Goal: Use online tool/utility: Utilize a website feature to perform a specific function

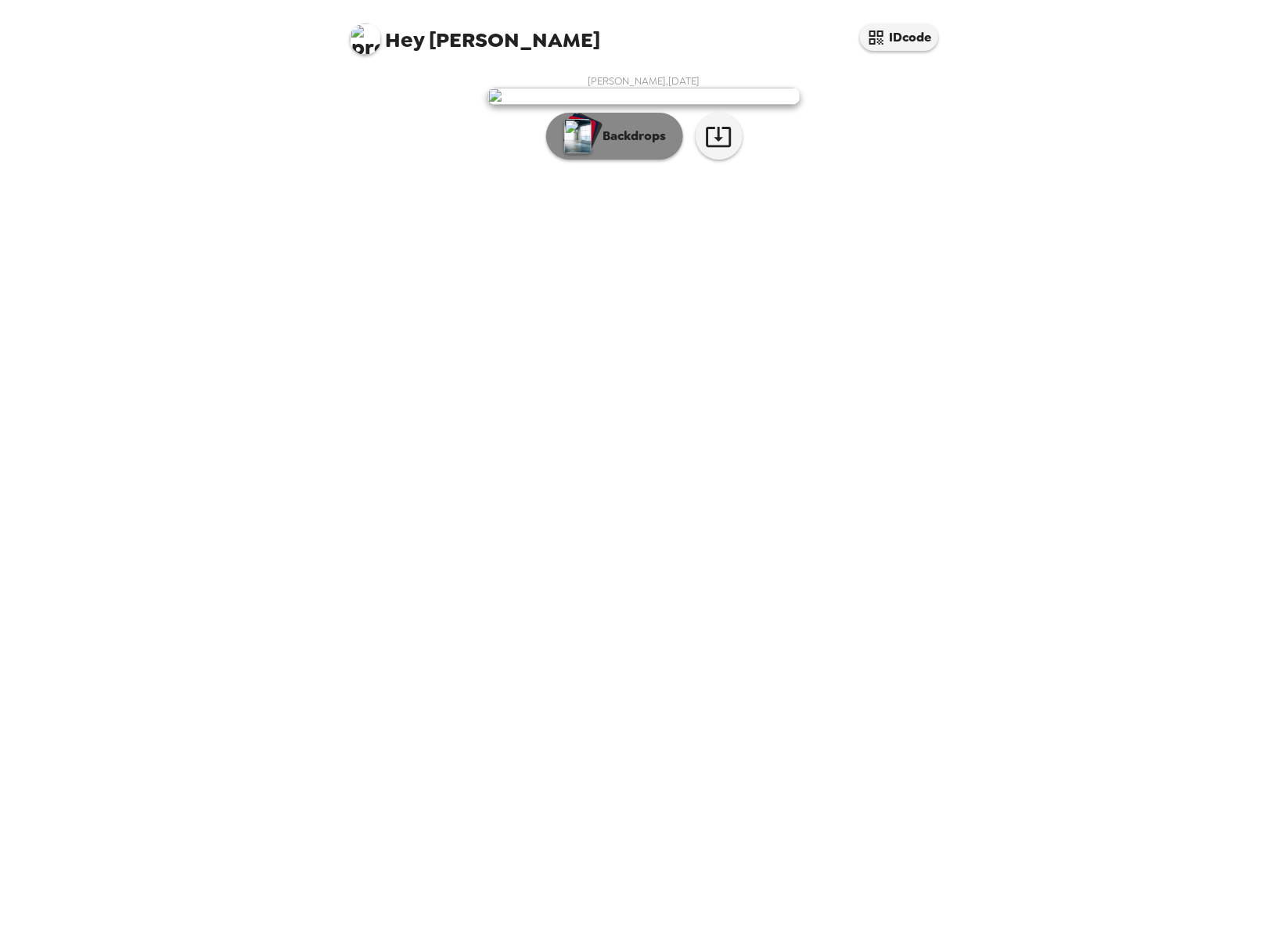
click at [638, 146] on p "Backdrops" at bounding box center [631, 136] width 72 height 19
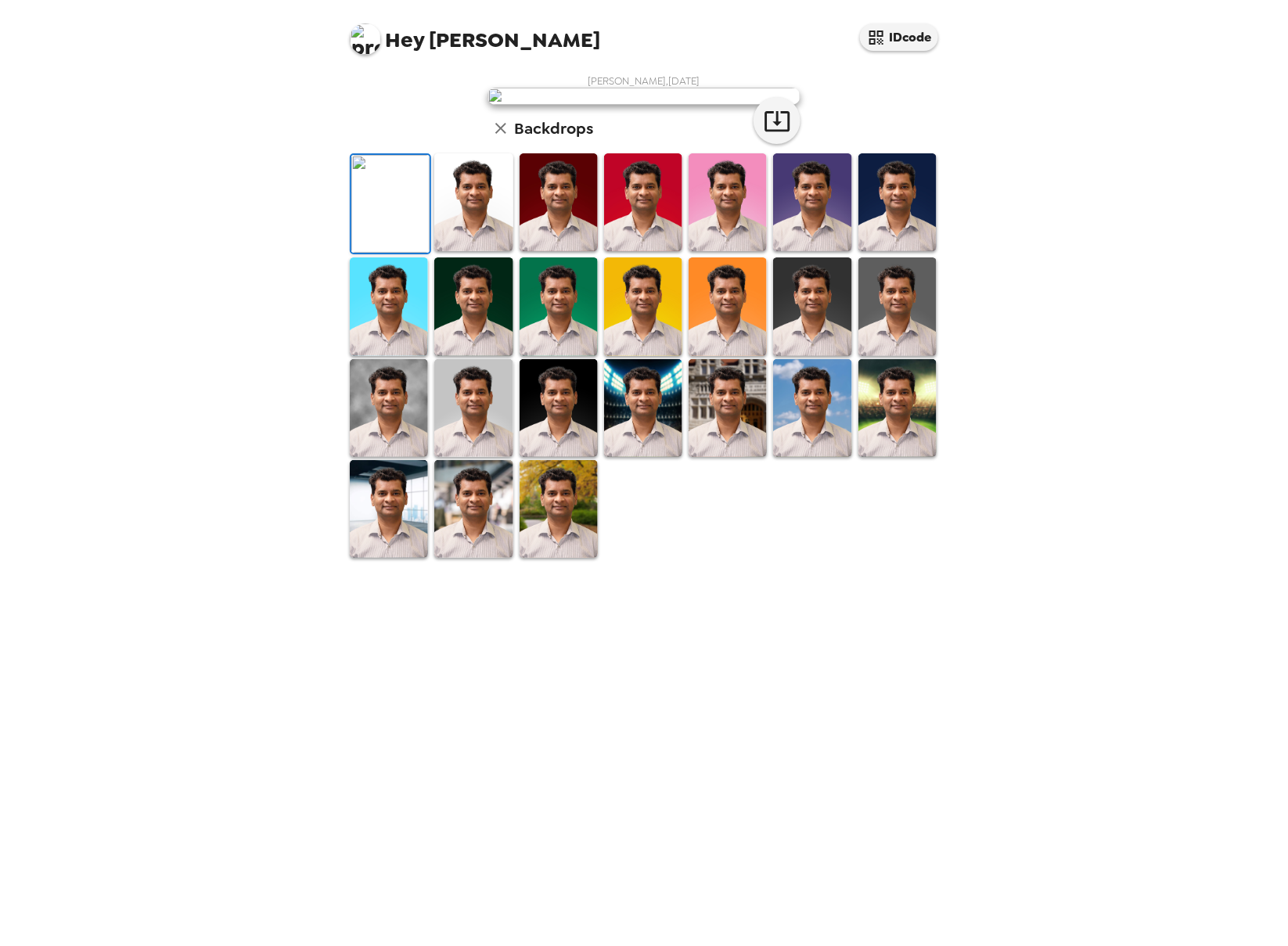
click at [539, 558] on img at bounding box center [559, 509] width 78 height 97
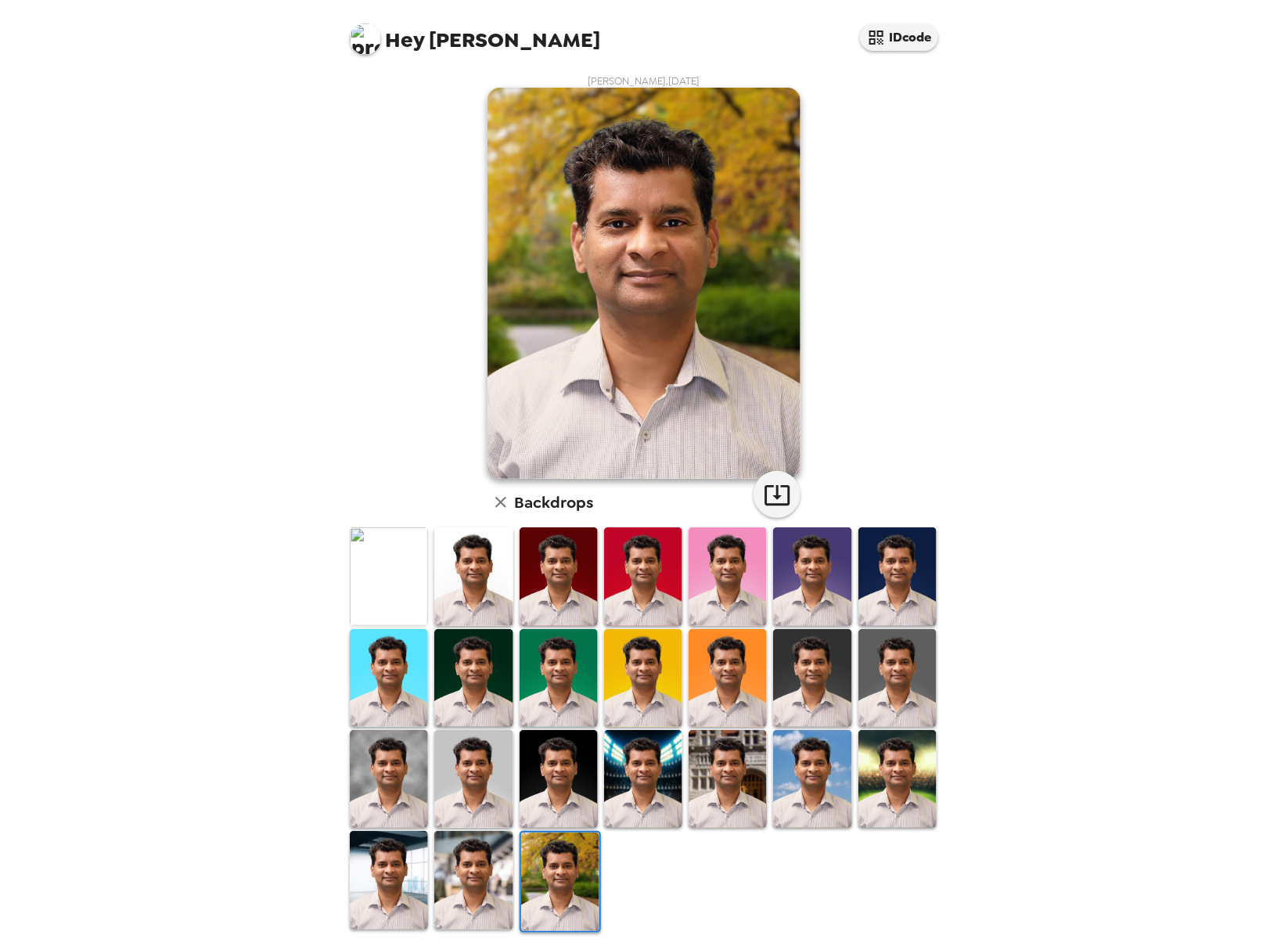
click at [473, 894] on img at bounding box center [474, 879] width 78 height 97
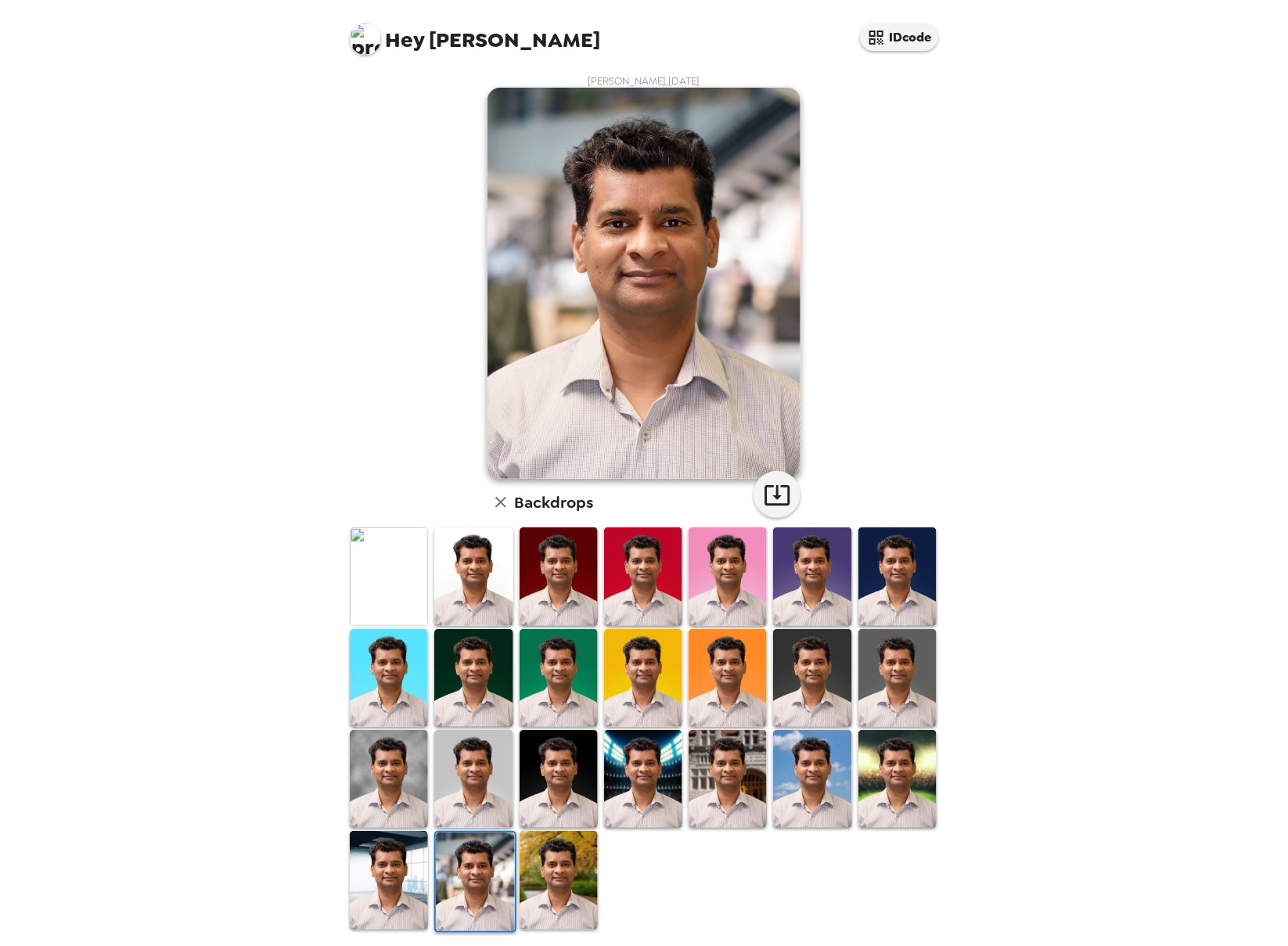
click at [393, 873] on img at bounding box center [389, 879] width 78 height 97
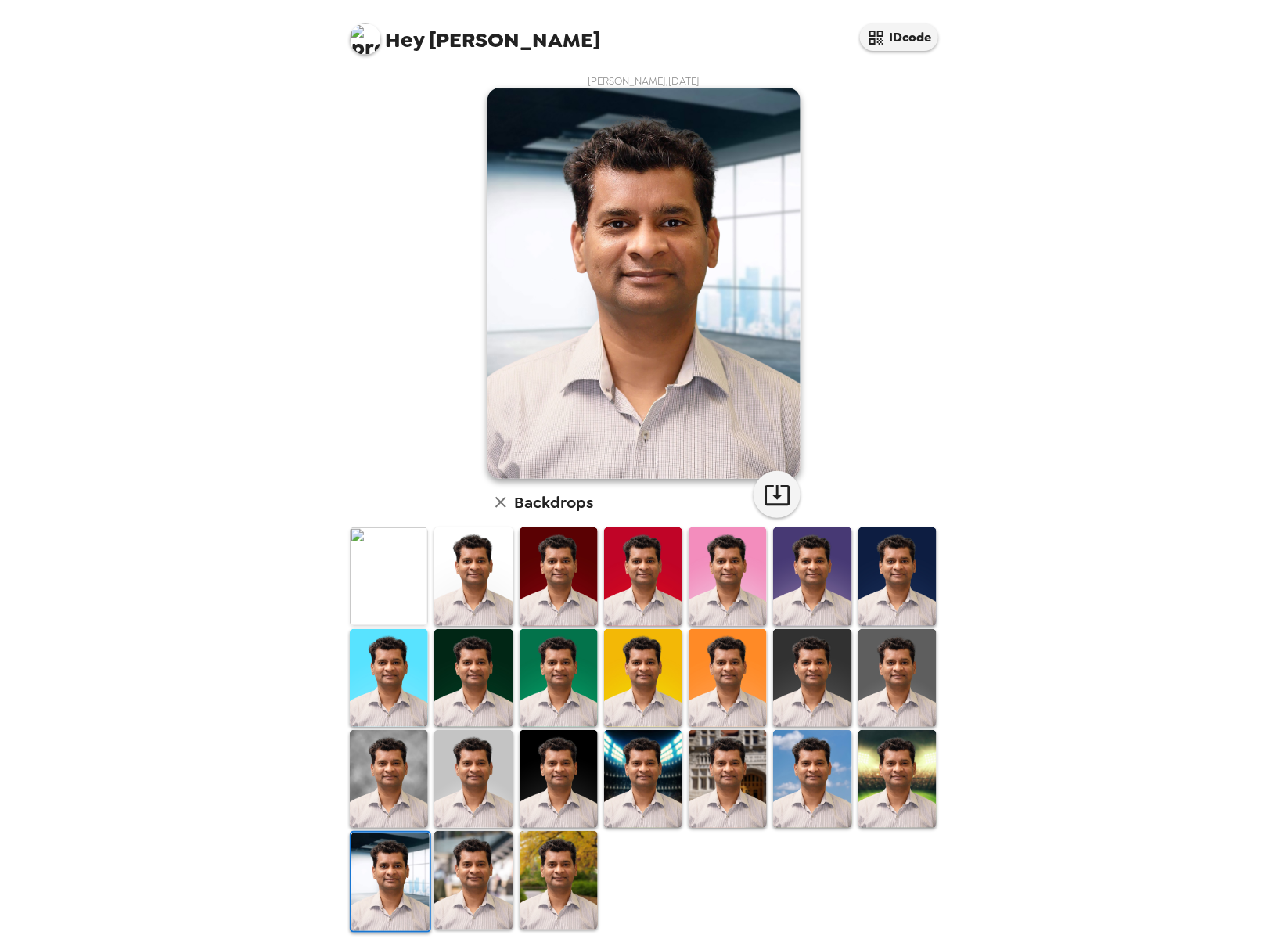
click at [470, 891] on img at bounding box center [474, 879] width 78 height 97
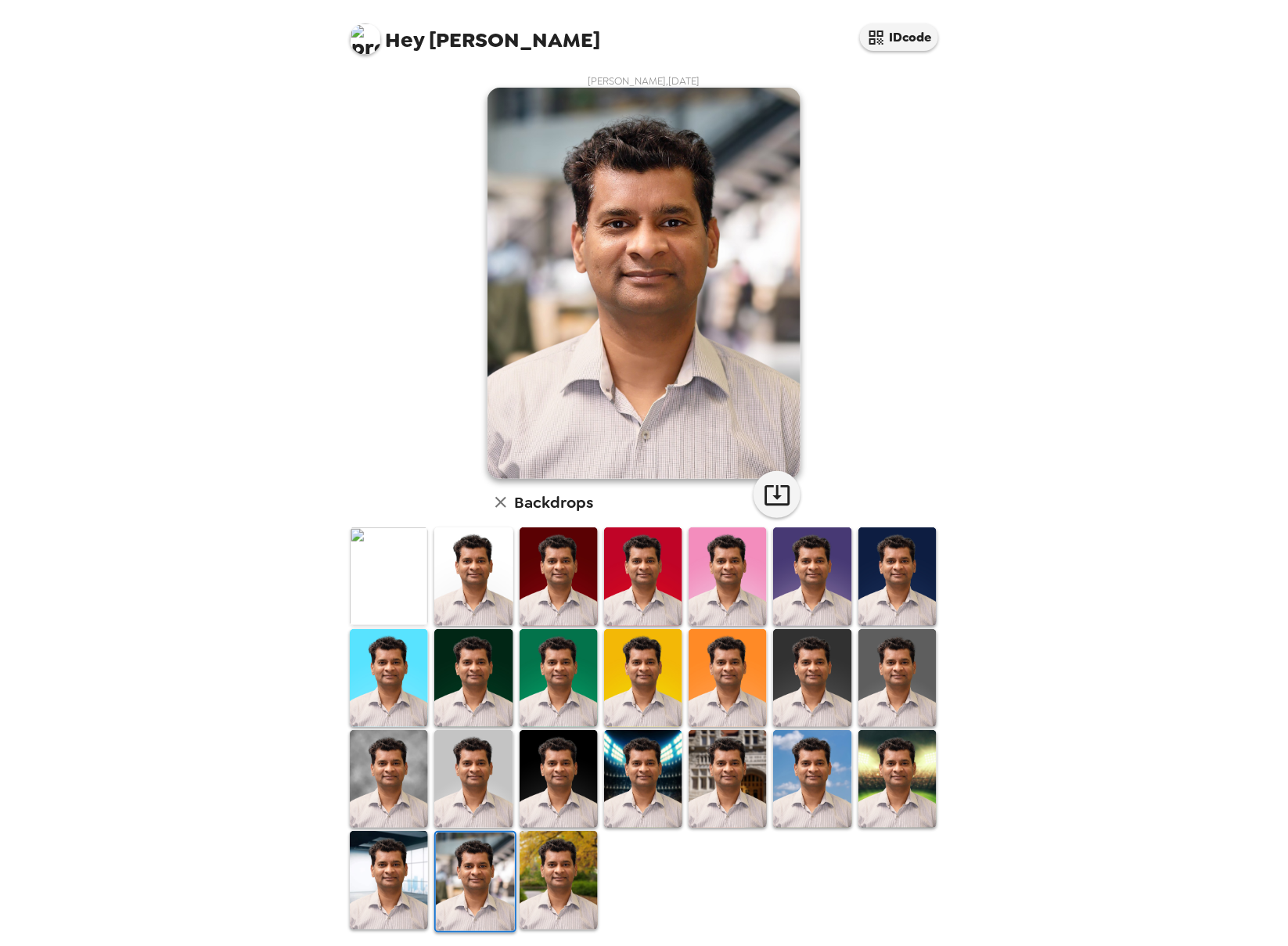
click at [456, 781] on img at bounding box center [474, 778] width 78 height 97
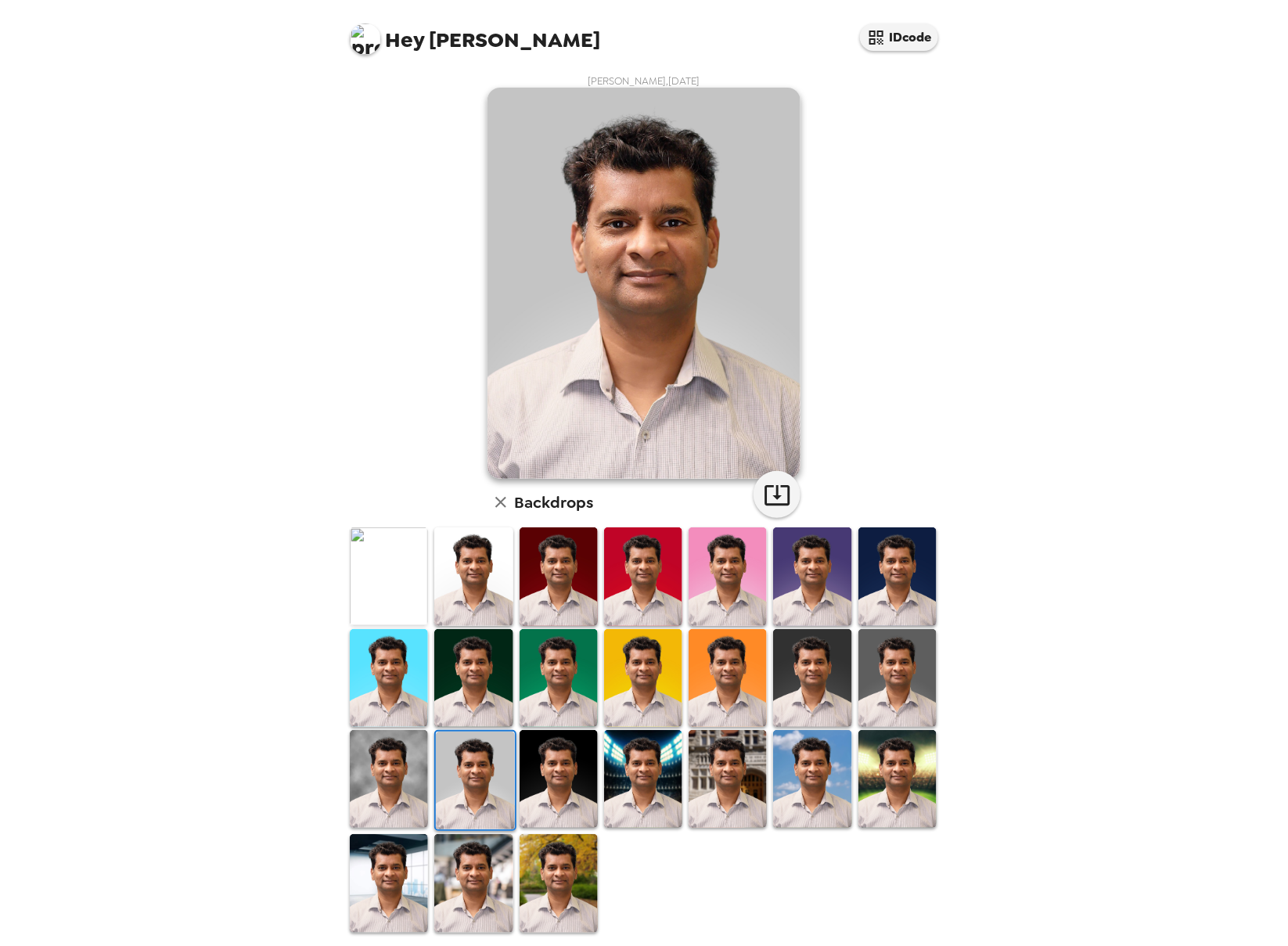
click at [462, 898] on img at bounding box center [474, 882] width 78 height 97
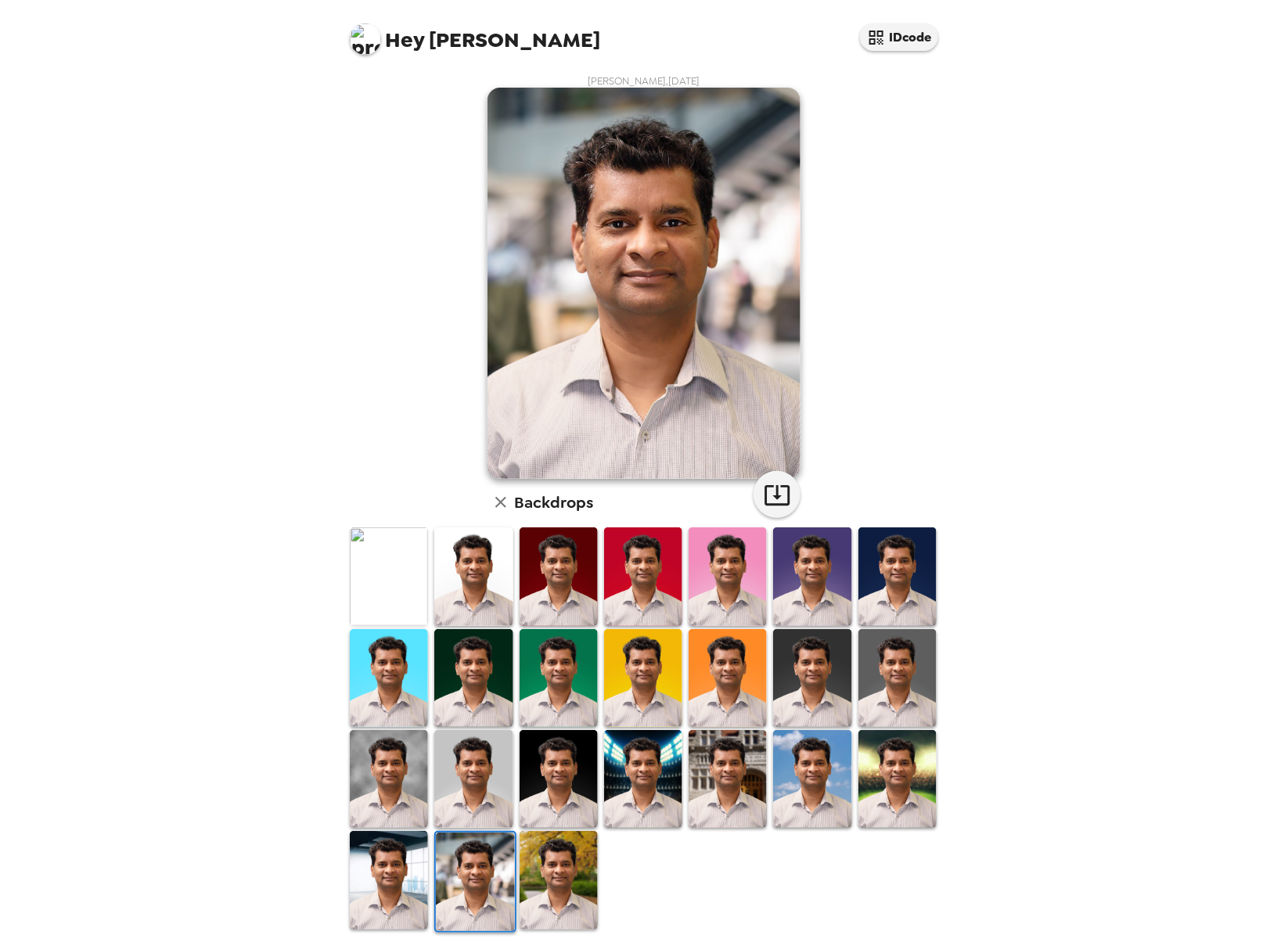
click at [549, 790] on img at bounding box center [559, 778] width 78 height 97
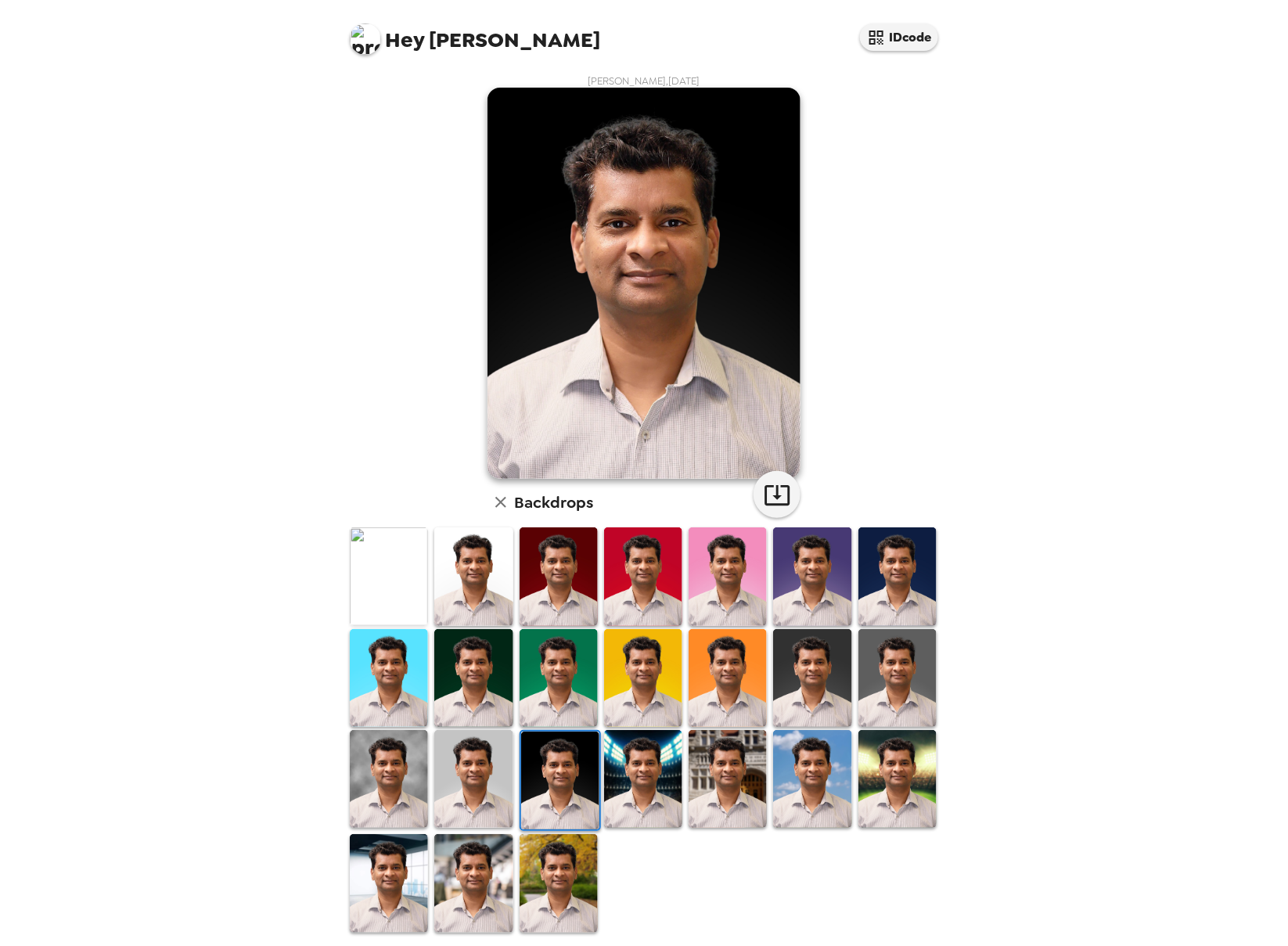
click at [487, 771] on img at bounding box center [474, 778] width 78 height 97
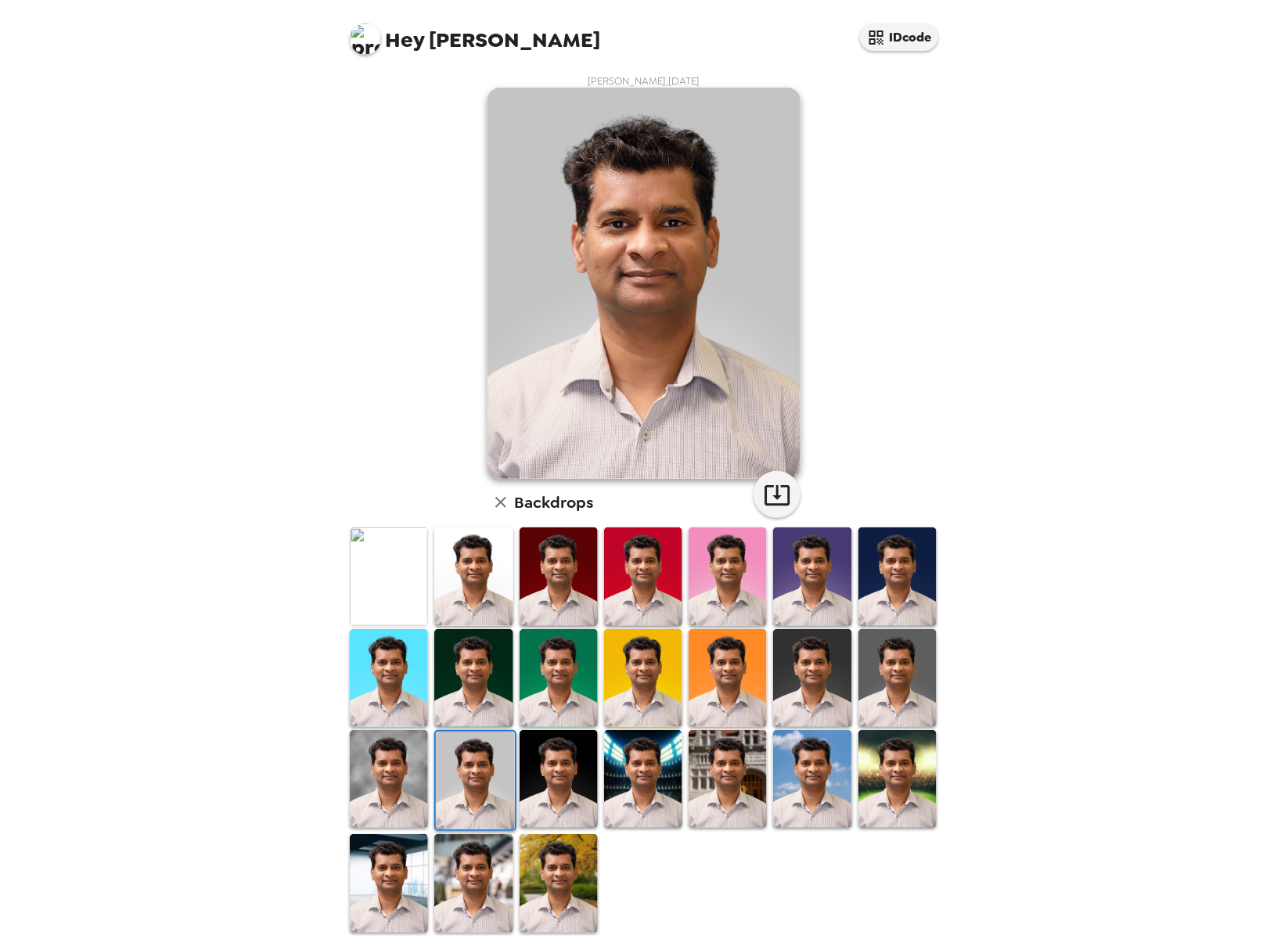
click at [472, 893] on img at bounding box center [474, 882] width 78 height 97
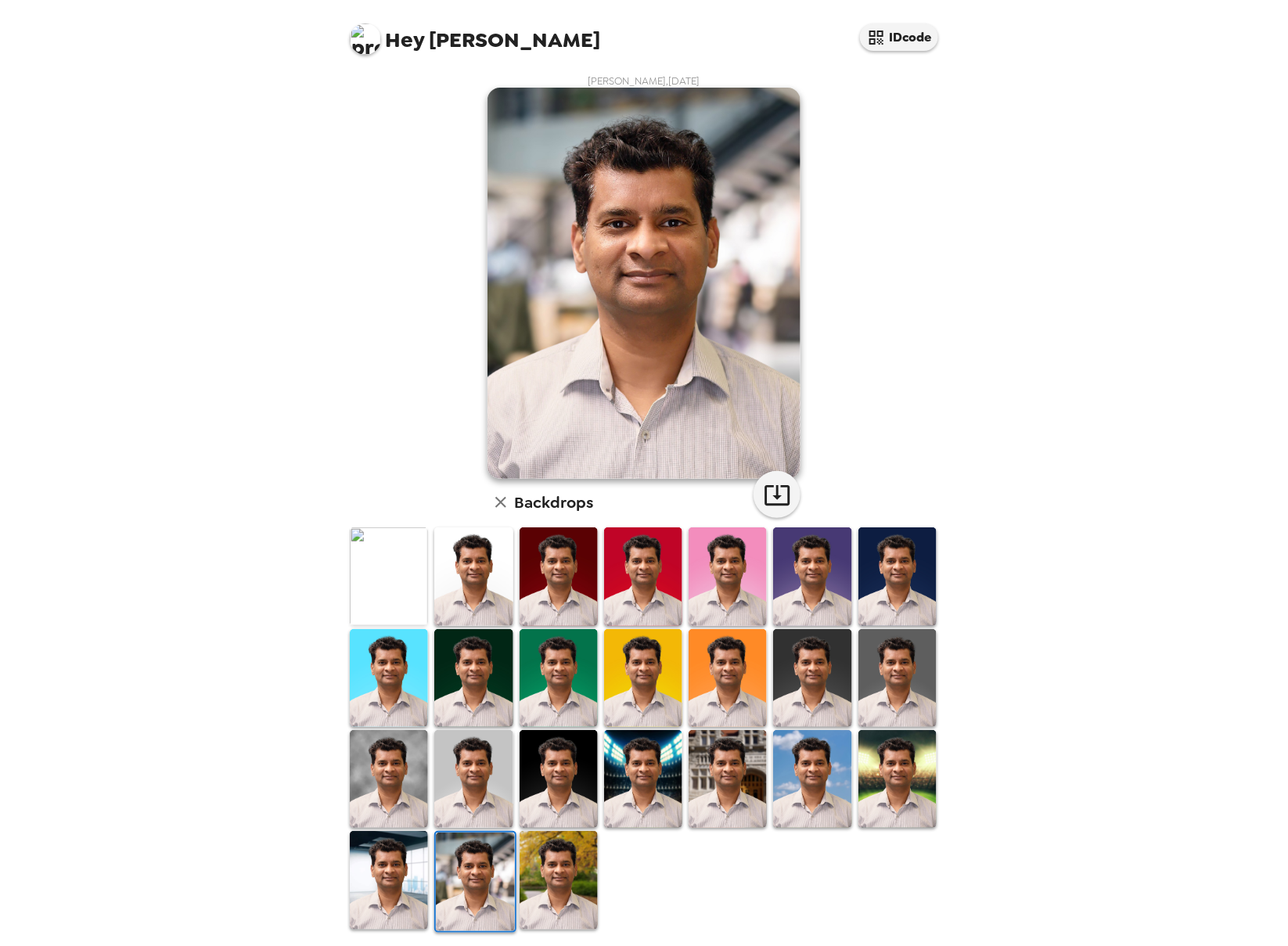
click at [875, 684] on img at bounding box center [898, 678] width 78 height 97
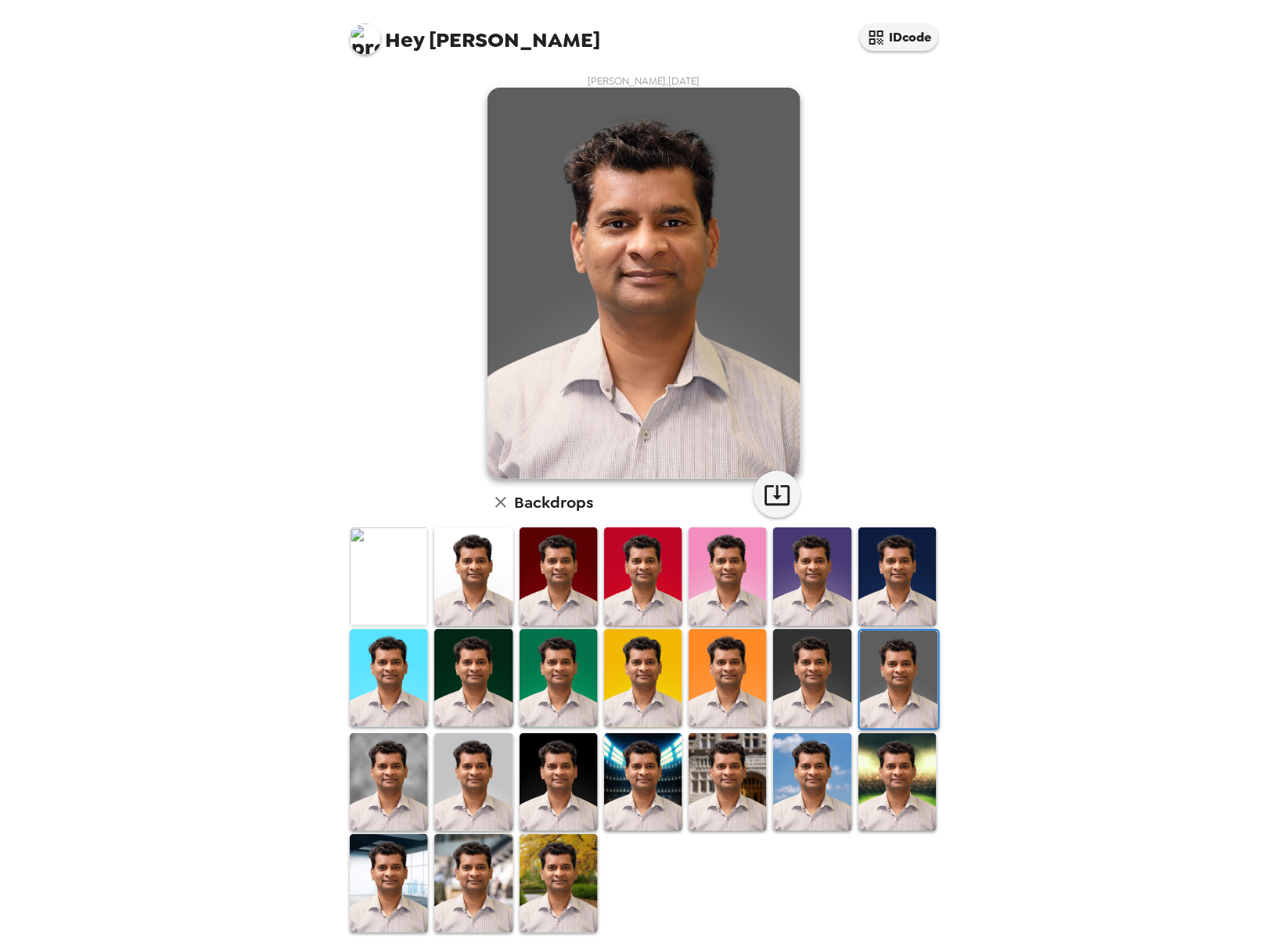
click at [464, 876] on img at bounding box center [474, 882] width 78 height 97
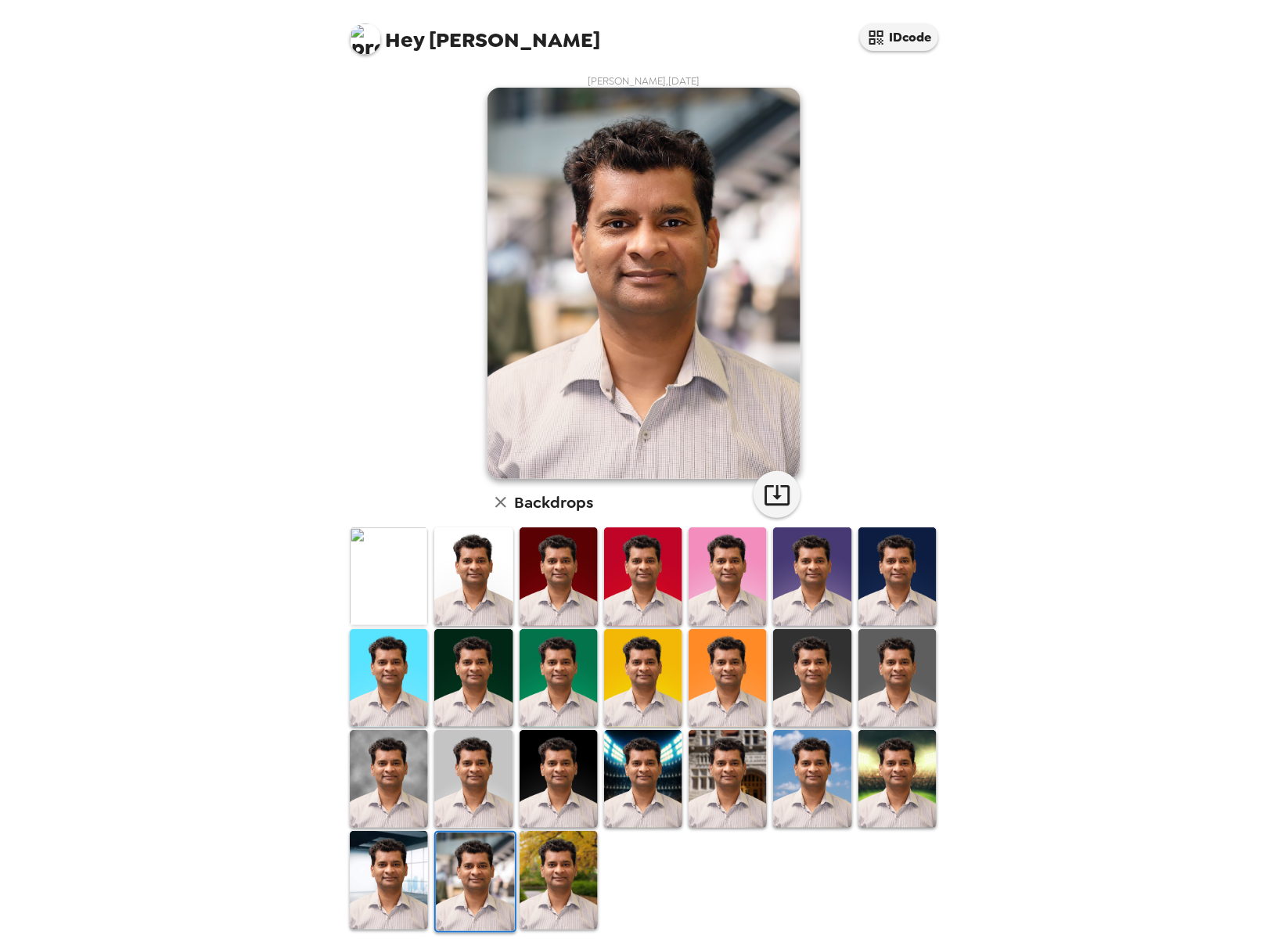
click at [394, 773] on img at bounding box center [389, 778] width 78 height 97
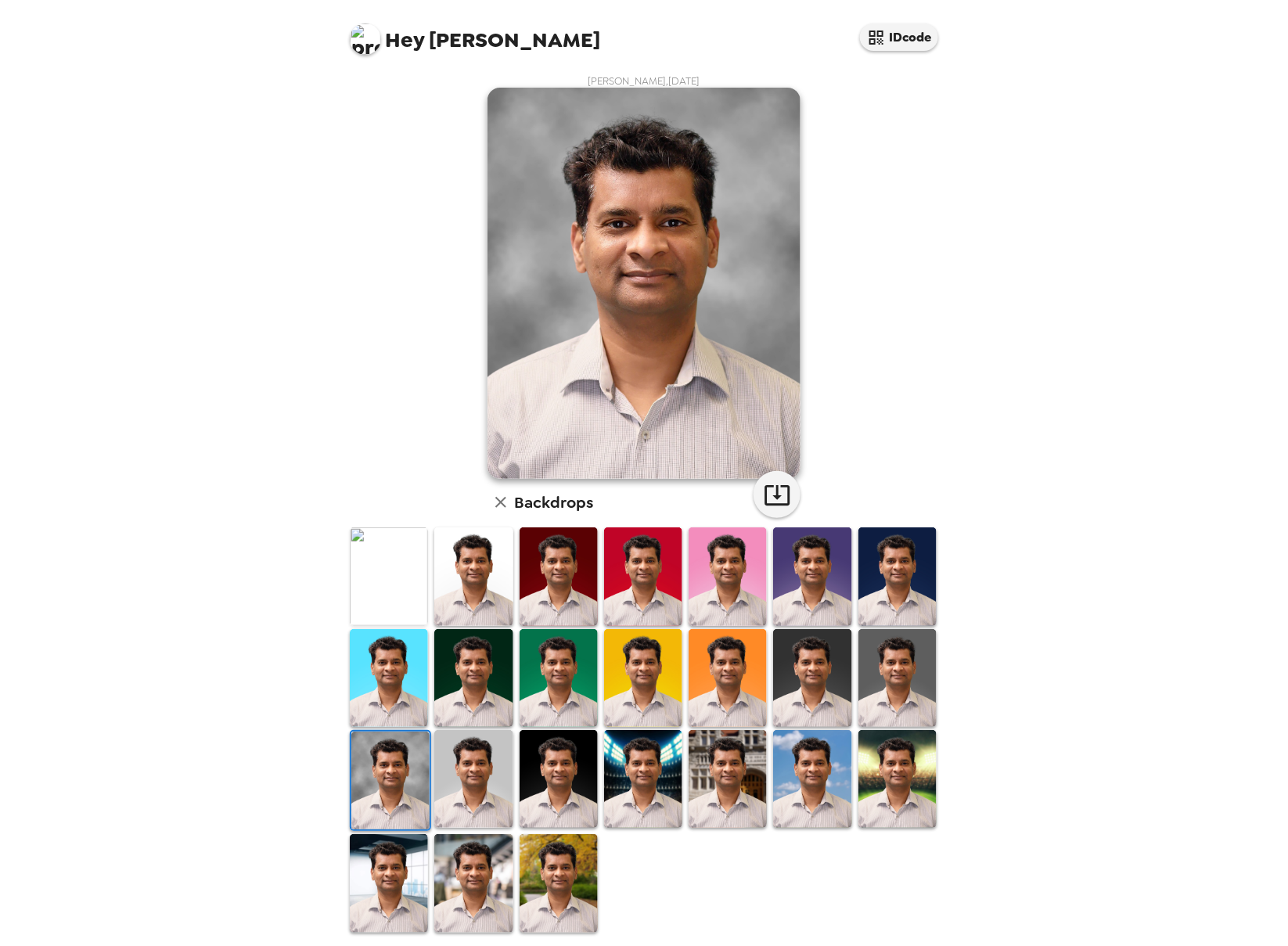
click at [885, 684] on img at bounding box center [898, 678] width 78 height 97
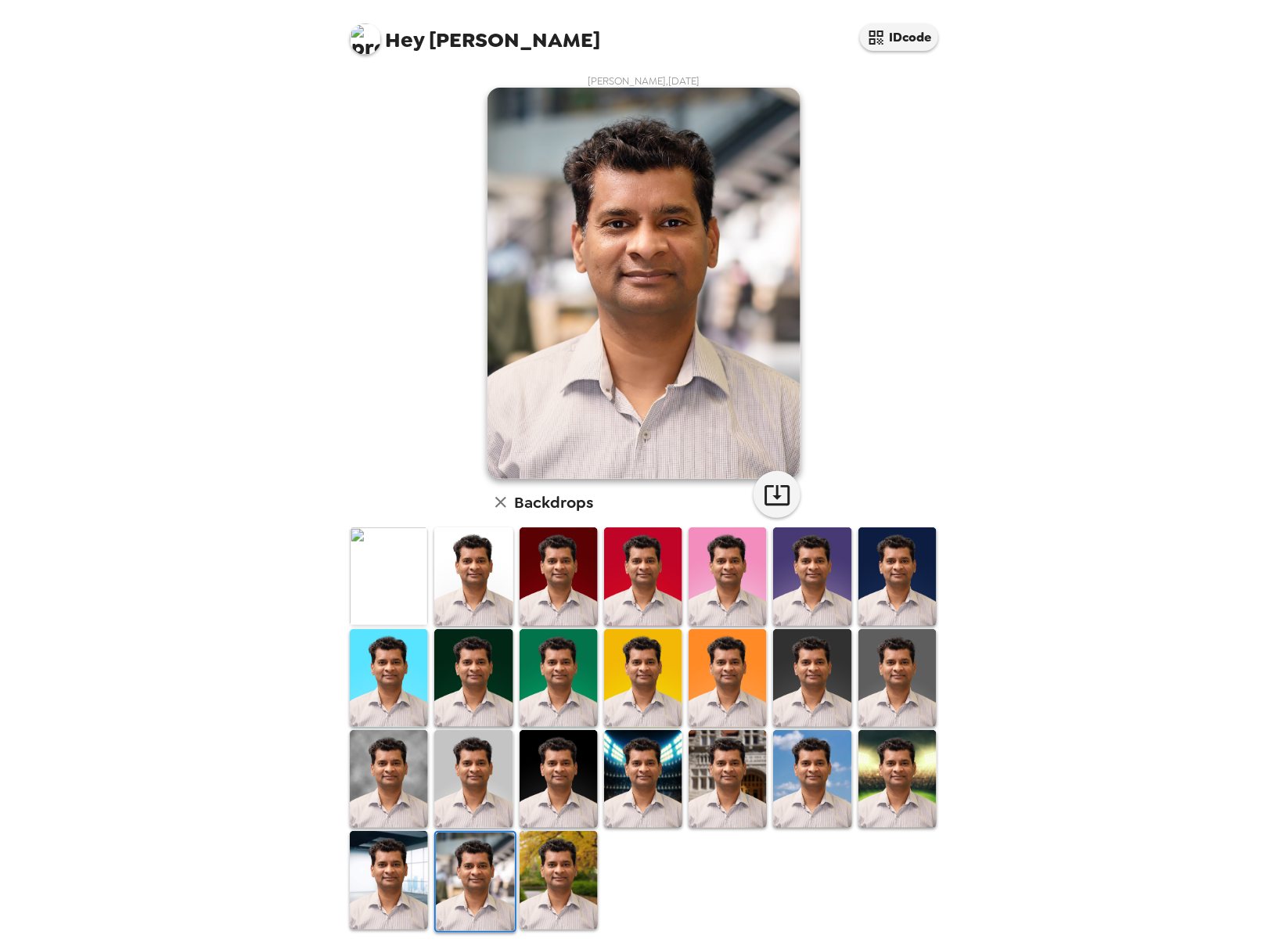
click at [379, 565] on img at bounding box center [389, 576] width 78 height 97
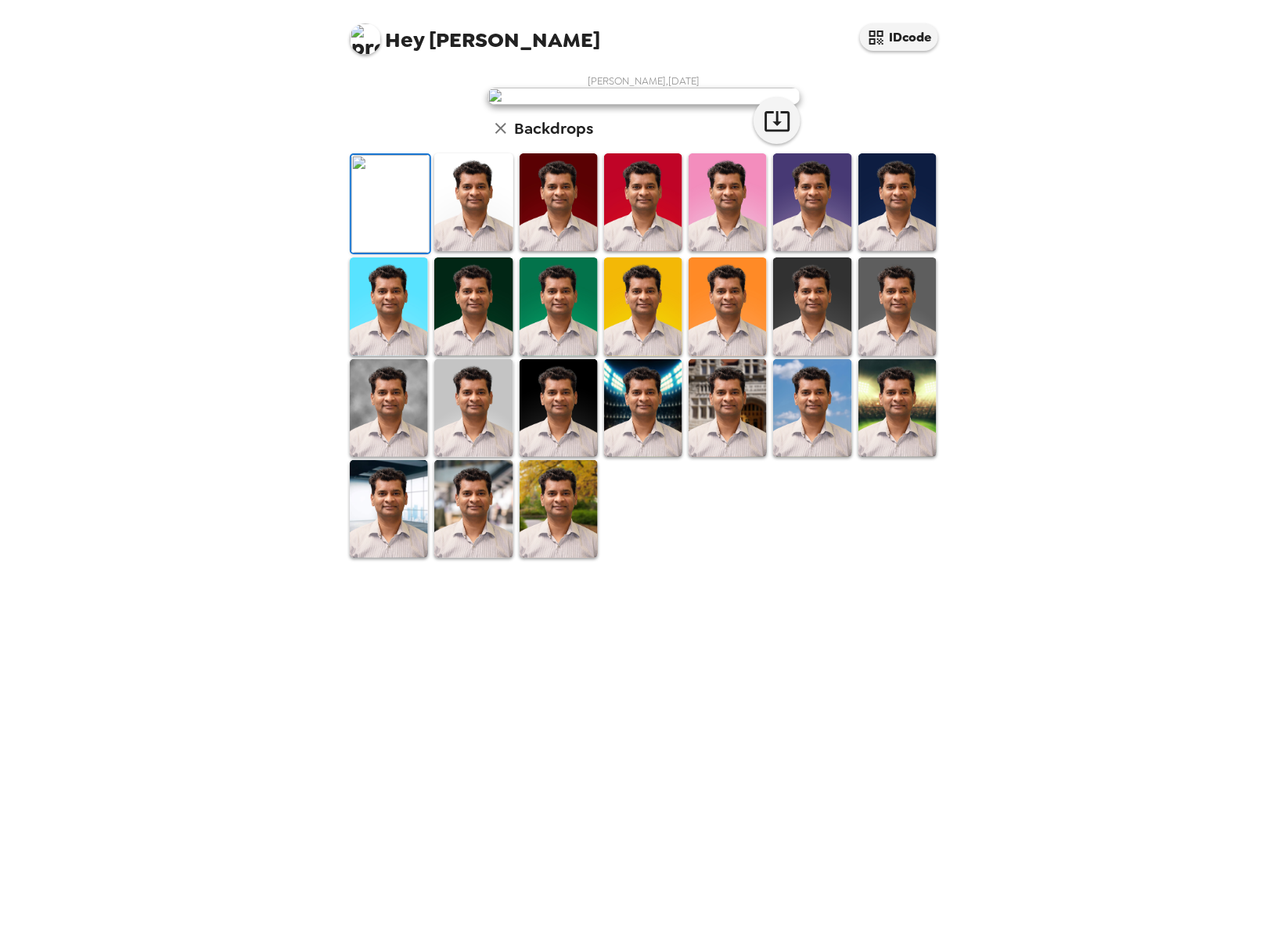
click at [476, 558] on img at bounding box center [474, 509] width 78 height 97
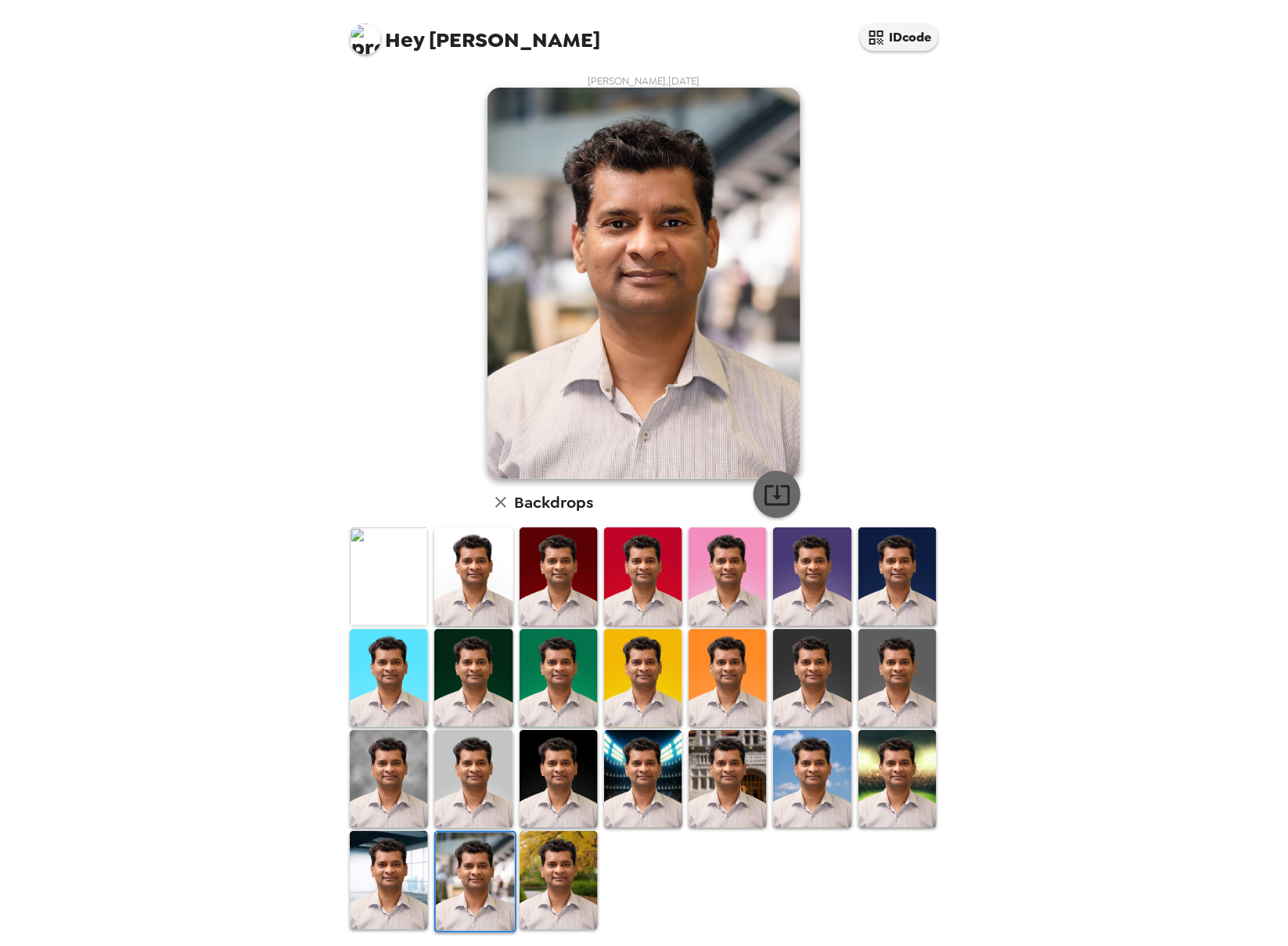
click at [774, 497] on icon "button" at bounding box center [777, 494] width 27 height 27
click at [402, 752] on img at bounding box center [389, 778] width 78 height 97
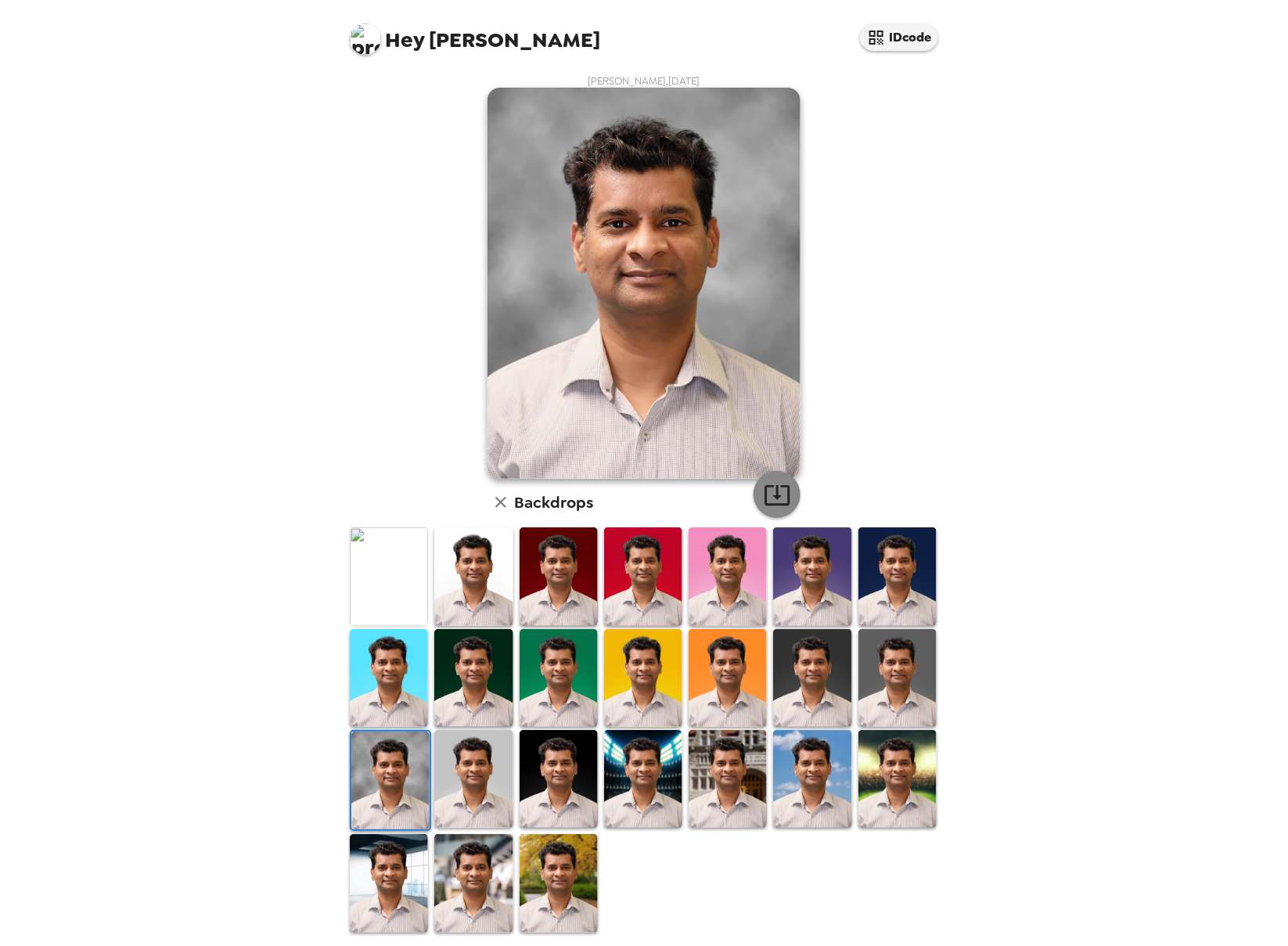
click at [770, 501] on icon "button" at bounding box center [777, 494] width 27 height 27
click at [410, 600] on img at bounding box center [389, 576] width 78 height 97
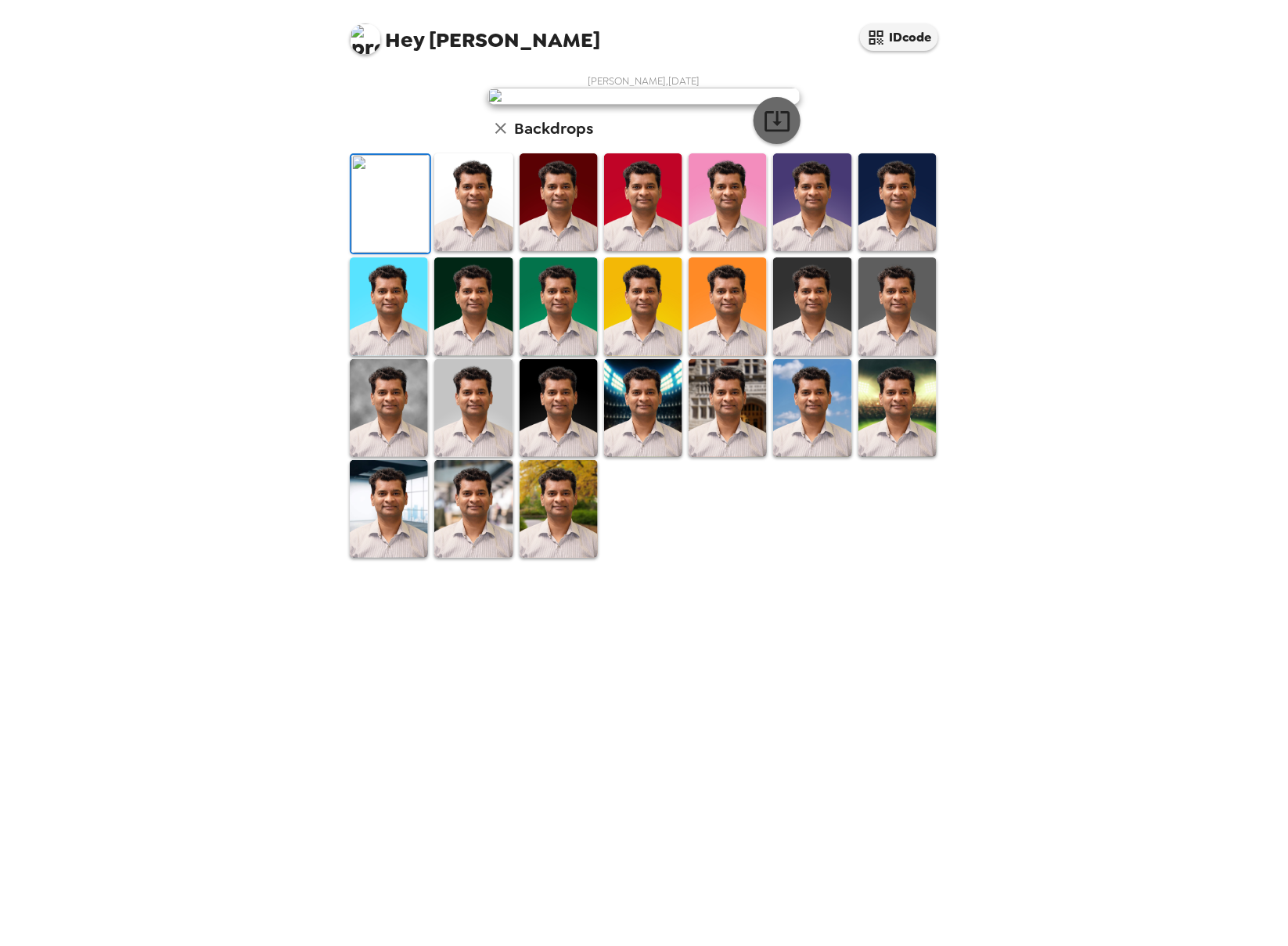
click at [764, 135] on icon "button" at bounding box center [777, 120] width 27 height 27
click at [477, 252] on img at bounding box center [474, 201] width 78 height 97
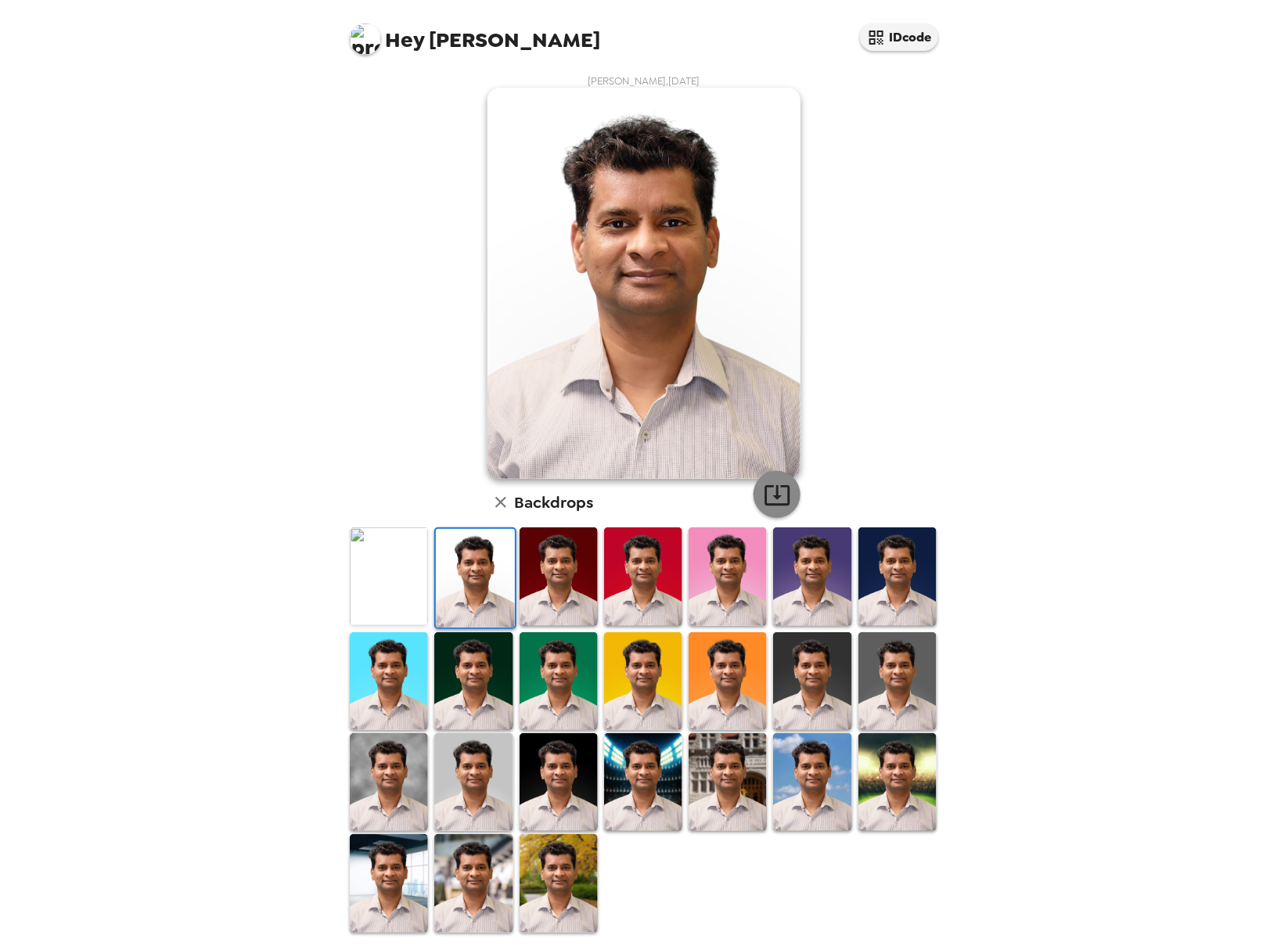
click at [764, 495] on icon "button" at bounding box center [777, 494] width 27 height 27
click at [537, 887] on img at bounding box center [559, 882] width 78 height 97
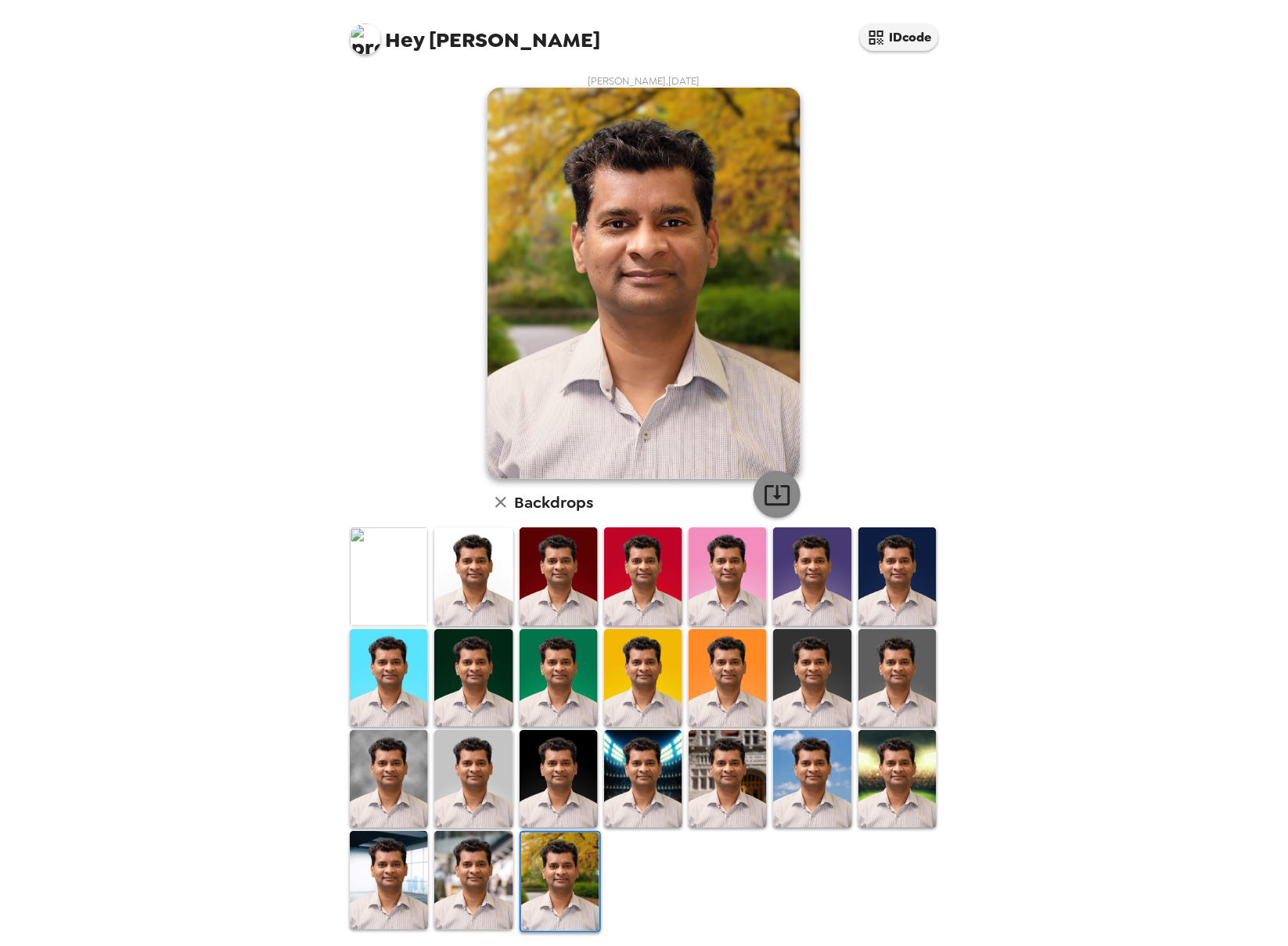
click at [775, 483] on icon "button" at bounding box center [777, 494] width 27 height 27
click at [800, 769] on img at bounding box center [813, 778] width 78 height 97
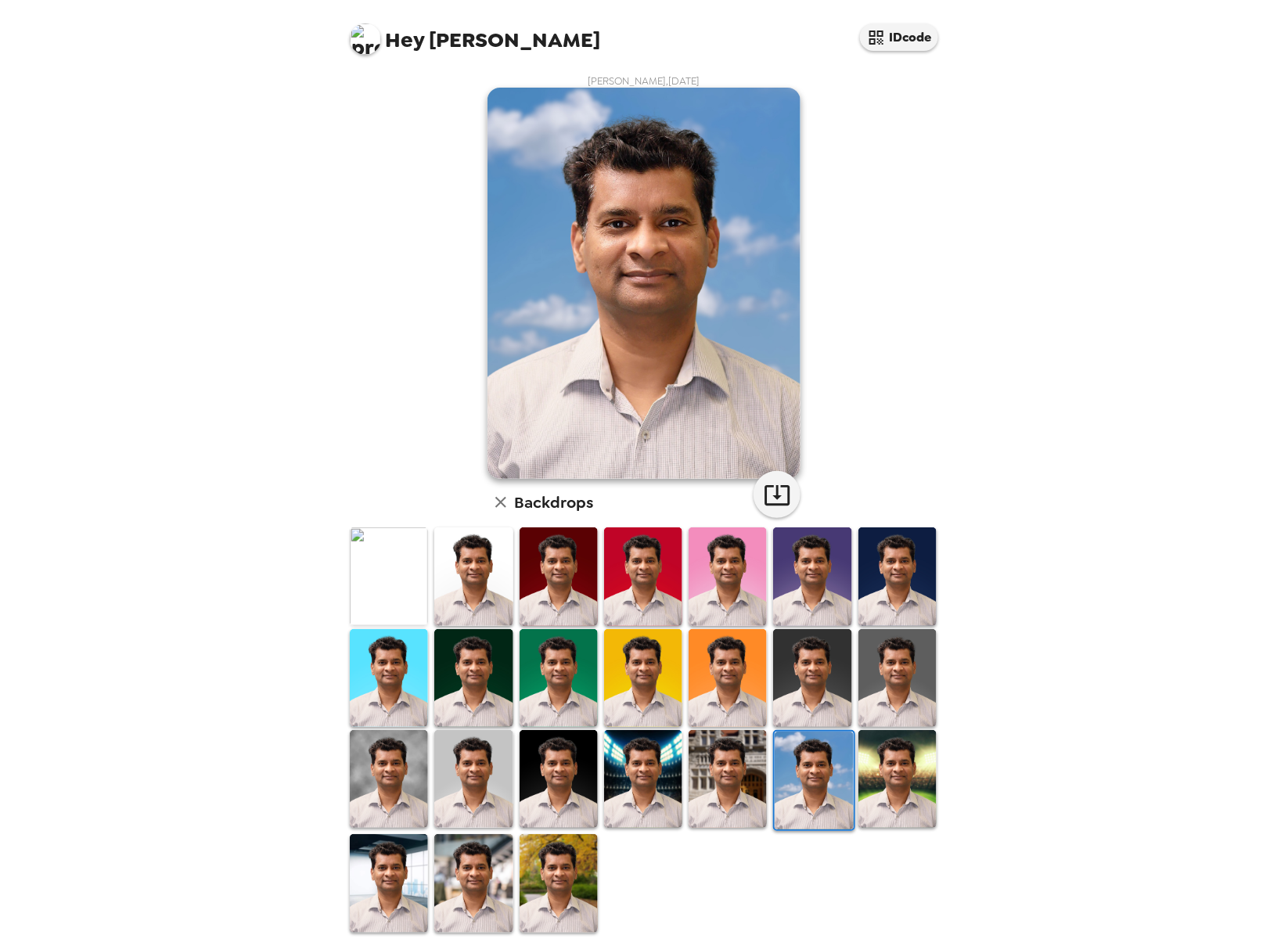
click at [723, 793] on img at bounding box center [728, 778] width 78 height 97
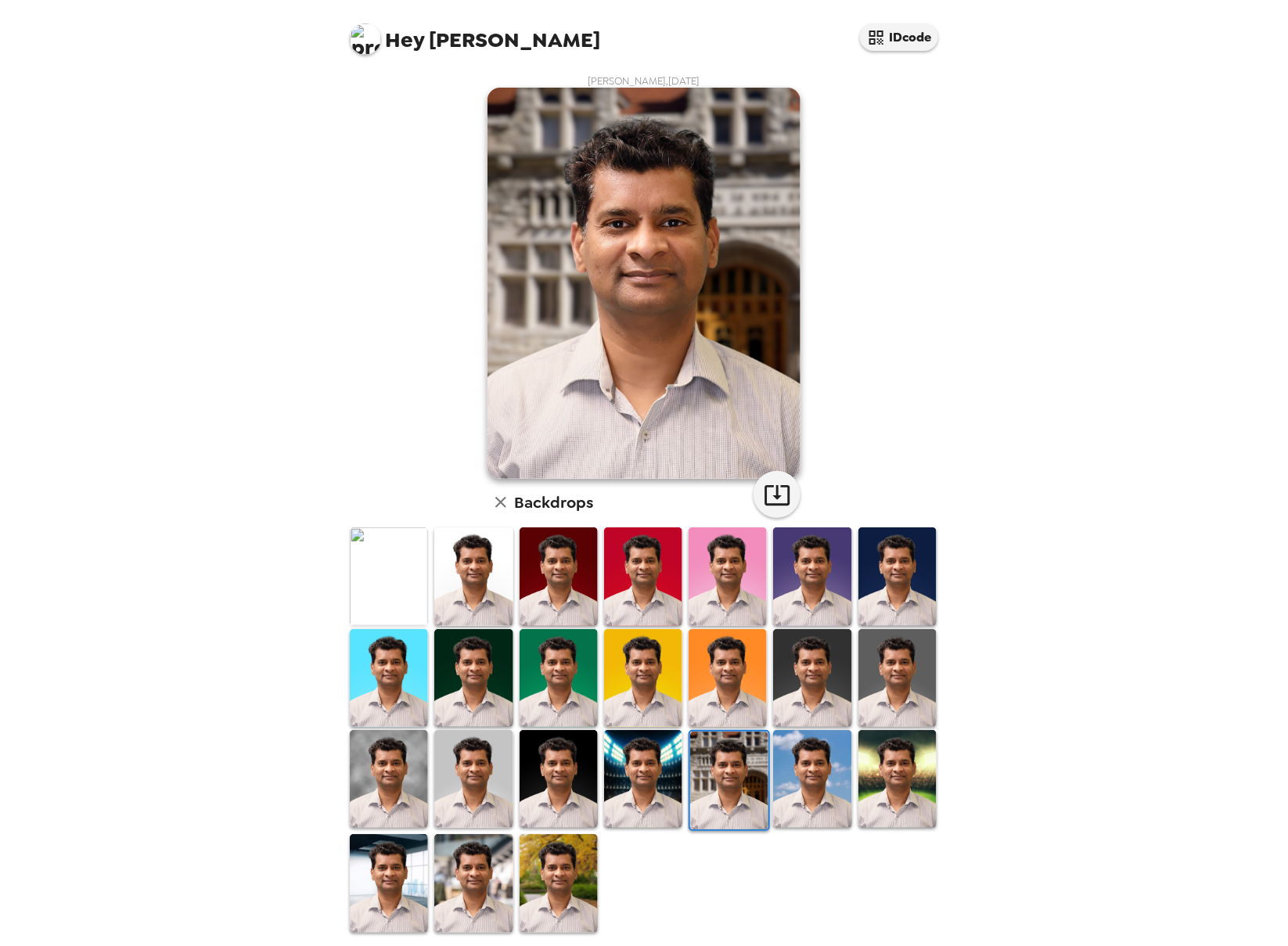
click at [641, 795] on img at bounding box center [644, 778] width 78 height 97
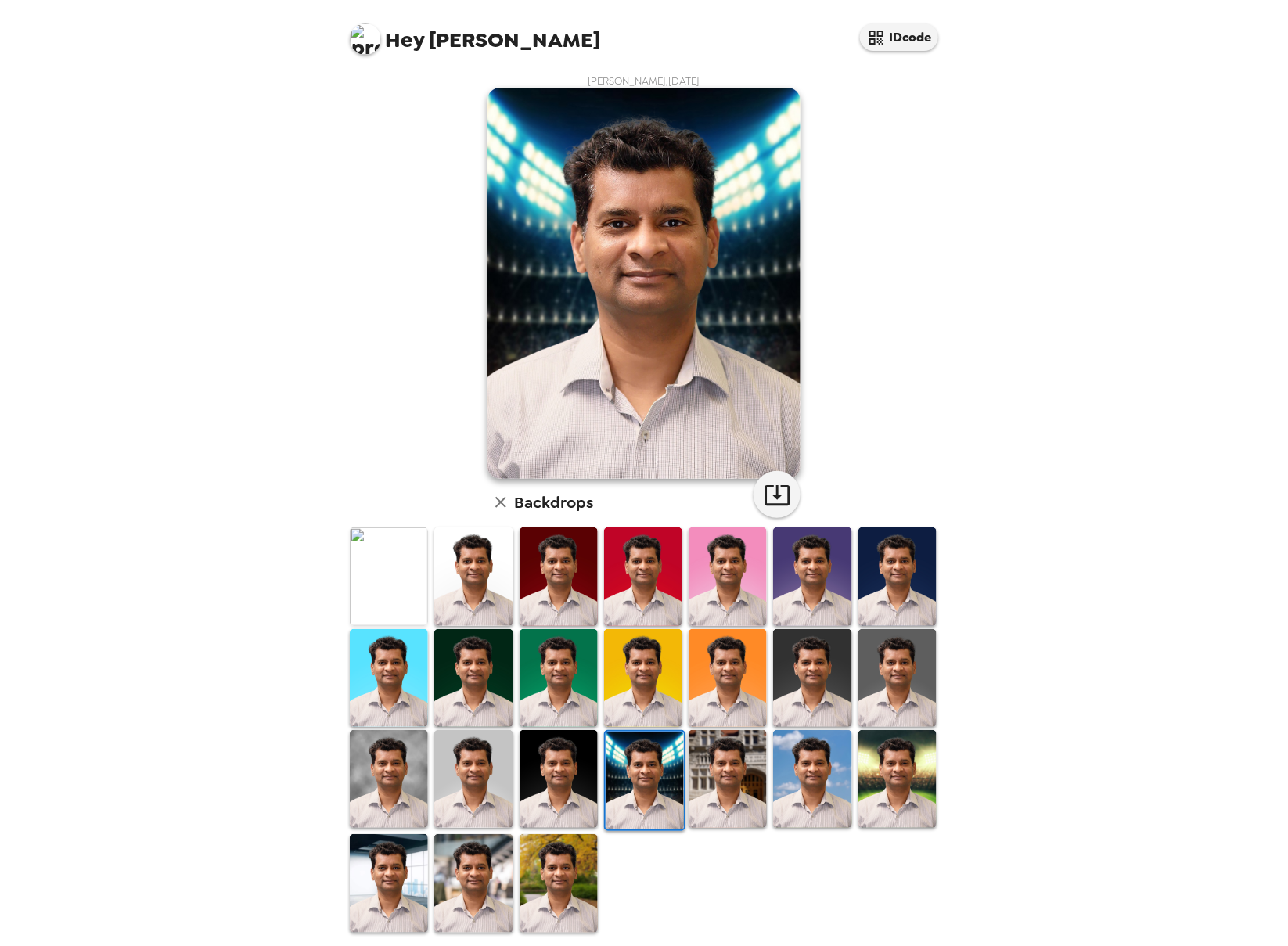
click at [556, 779] on img at bounding box center [559, 778] width 78 height 97
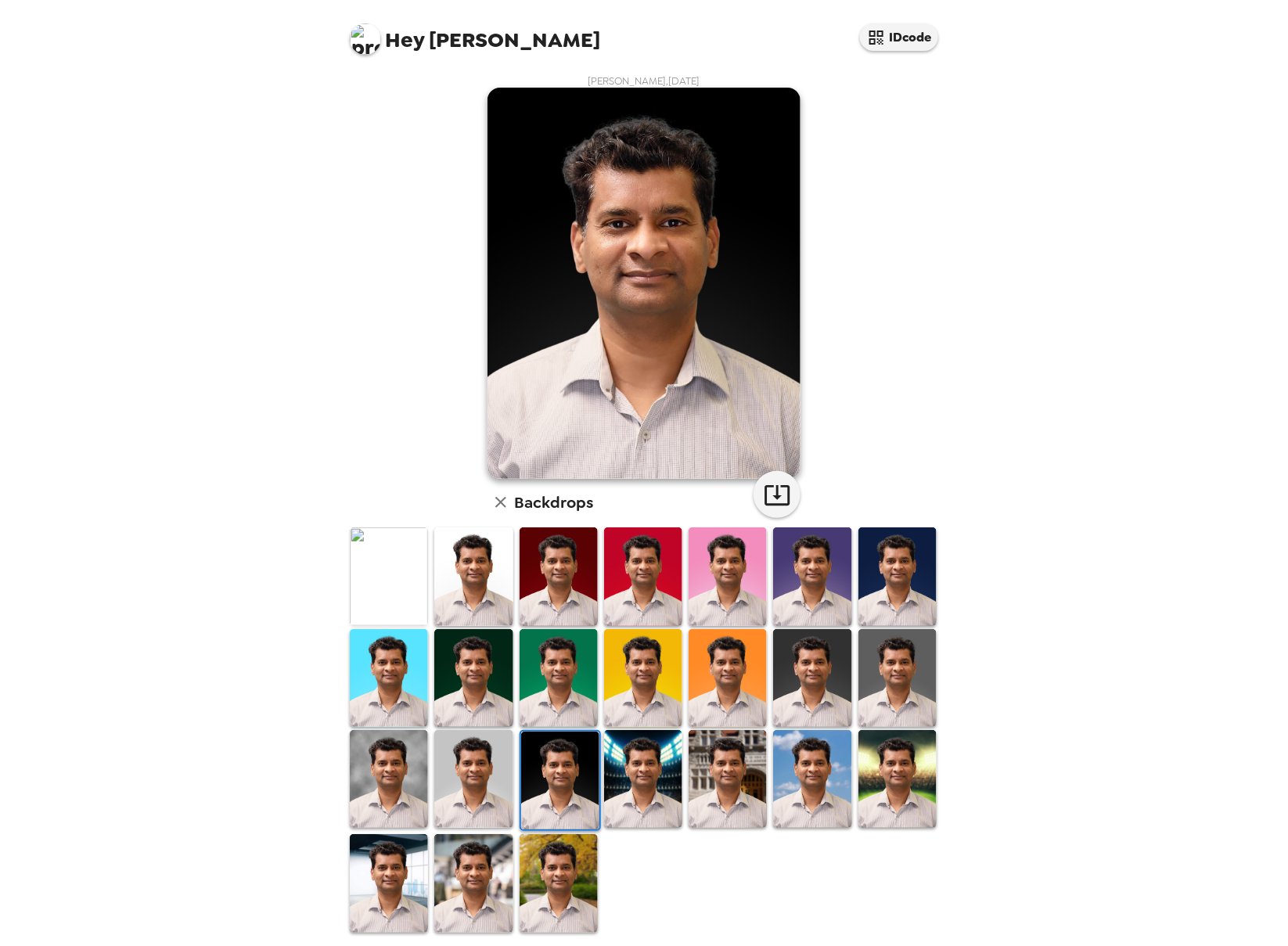
click at [495, 784] on img at bounding box center [474, 778] width 78 height 97
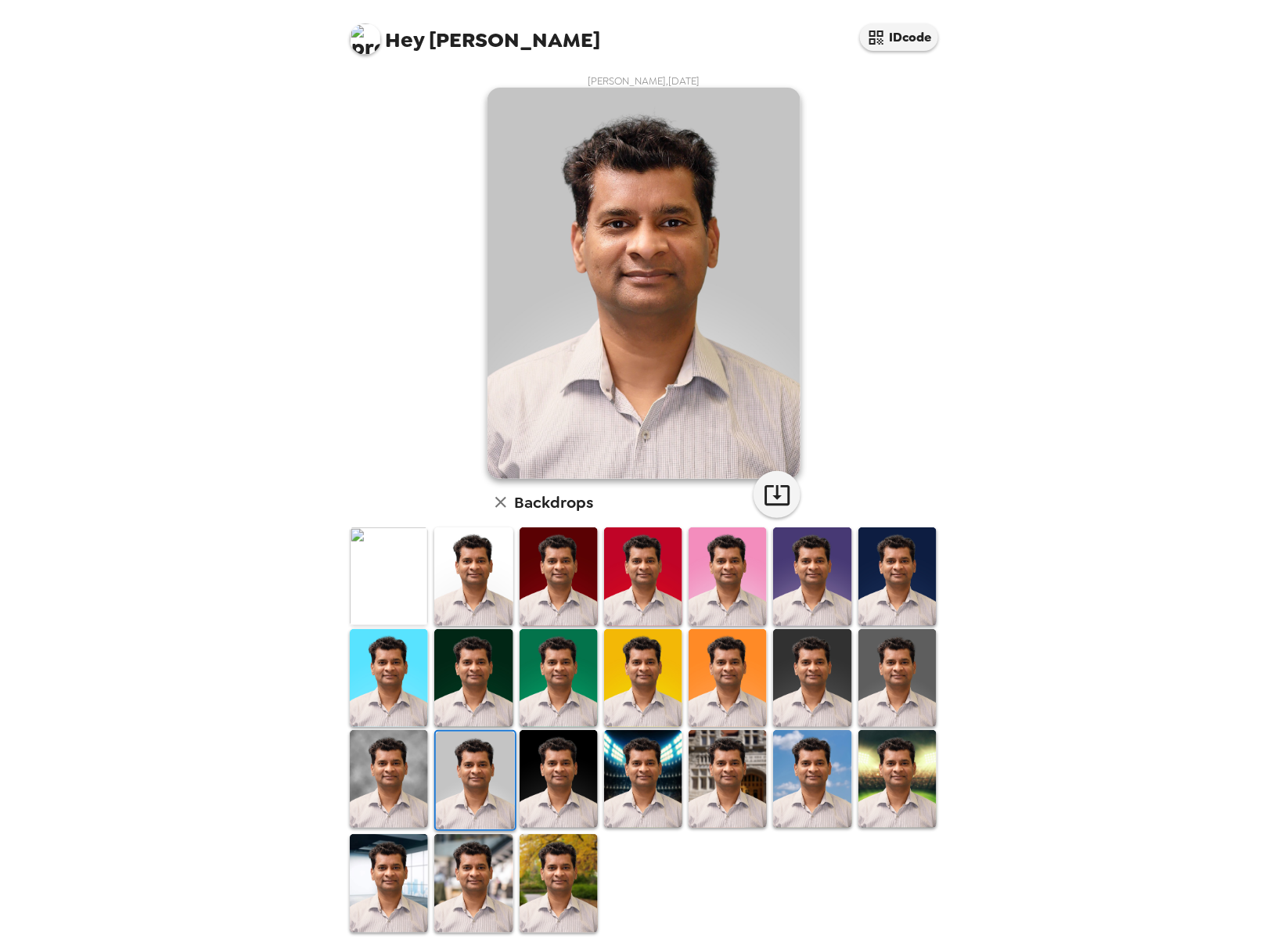
click at [362, 784] on img at bounding box center [389, 778] width 78 height 97
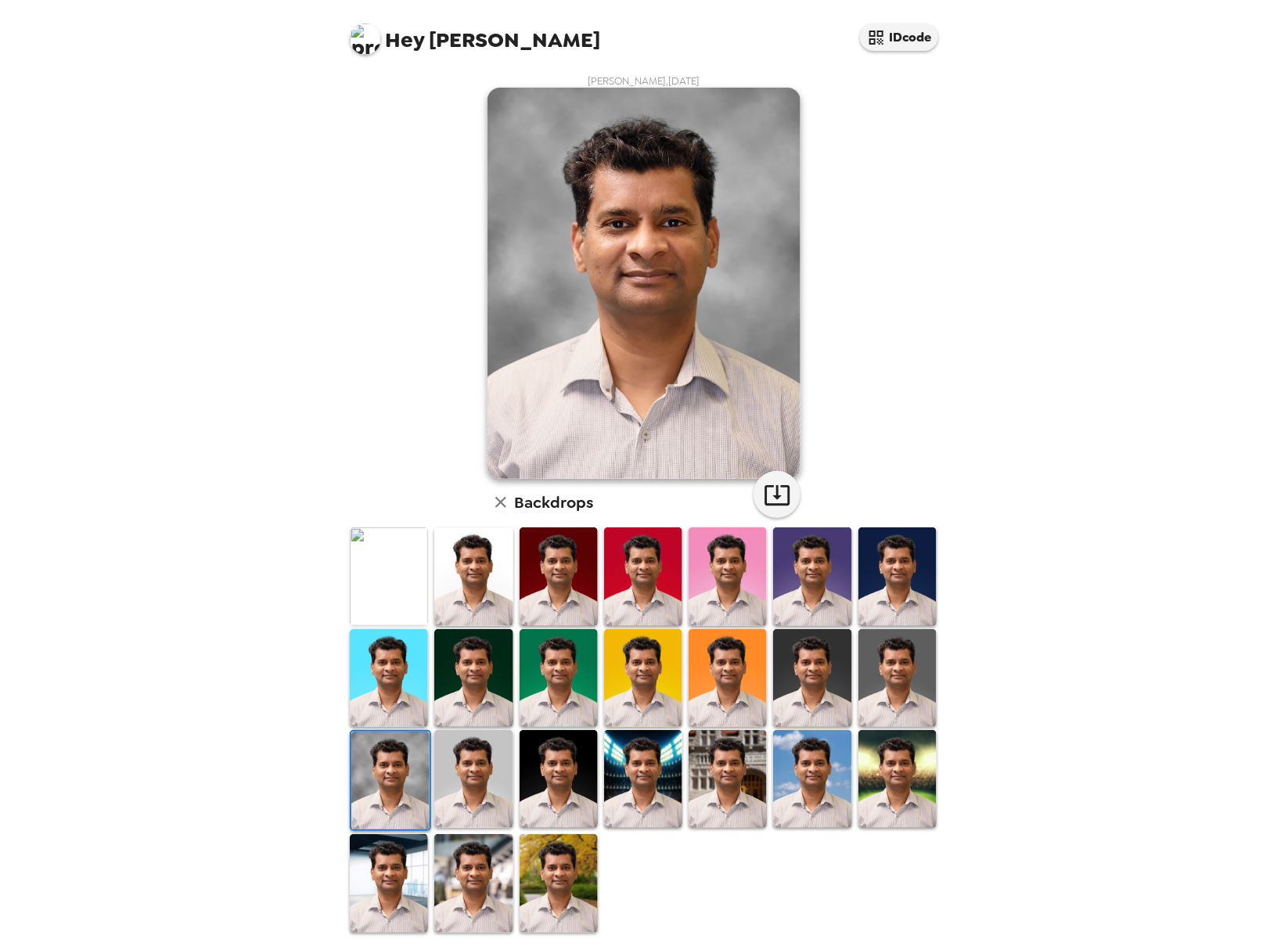
click at [818, 680] on img at bounding box center [813, 678] width 78 height 97
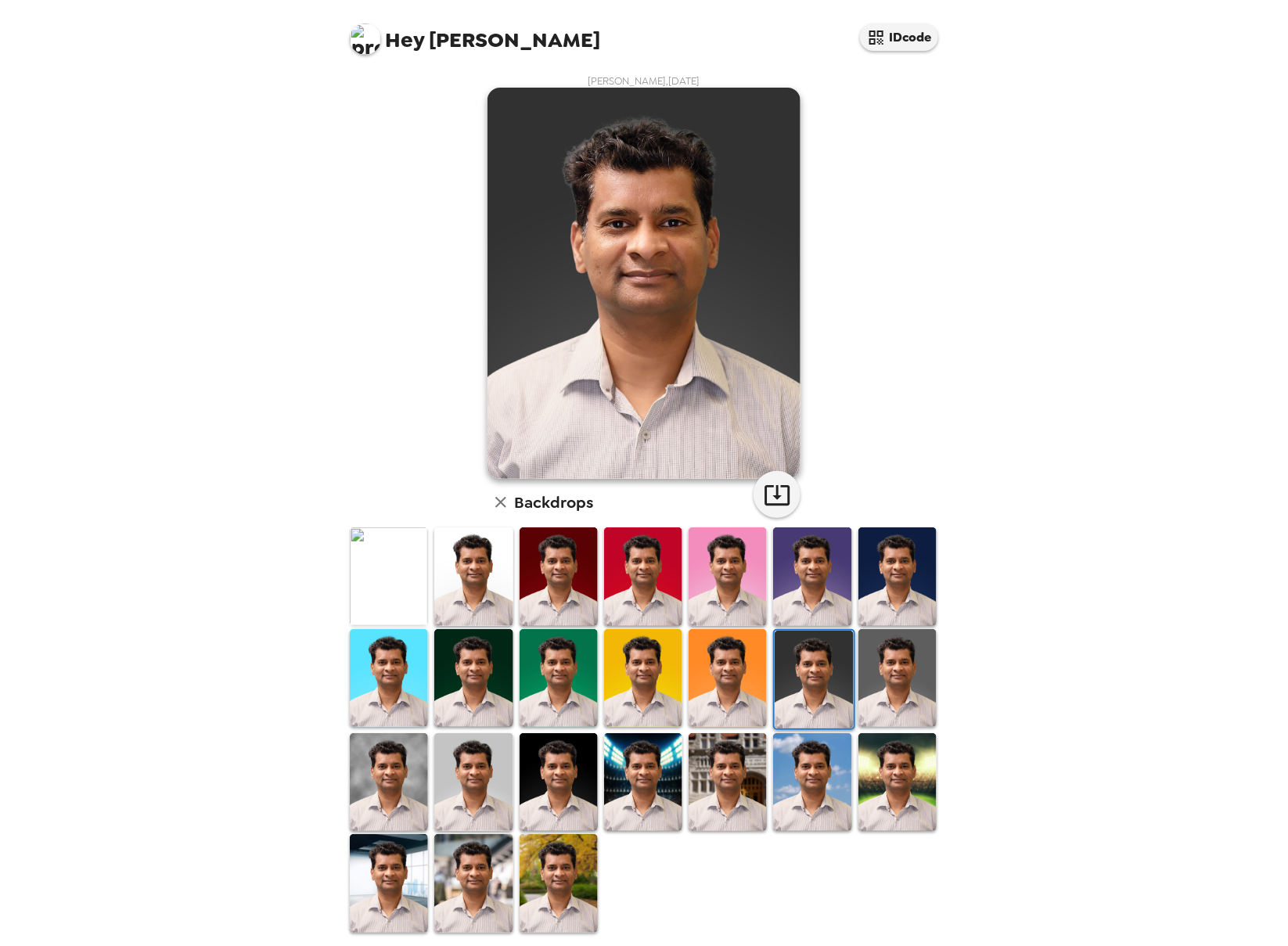
click at [902, 655] on img at bounding box center [898, 678] width 78 height 97
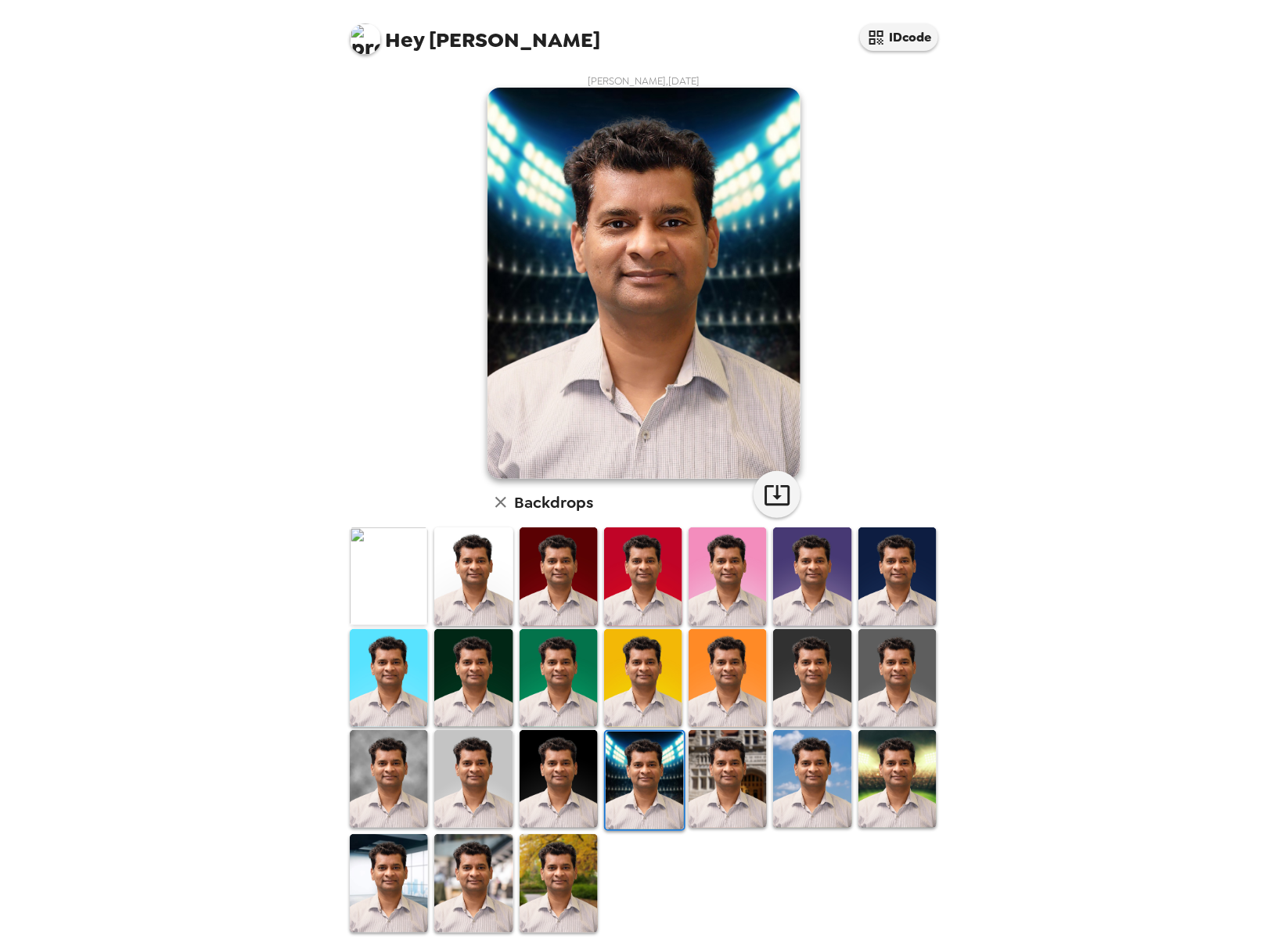
click at [739, 734] on img at bounding box center [728, 778] width 78 height 97
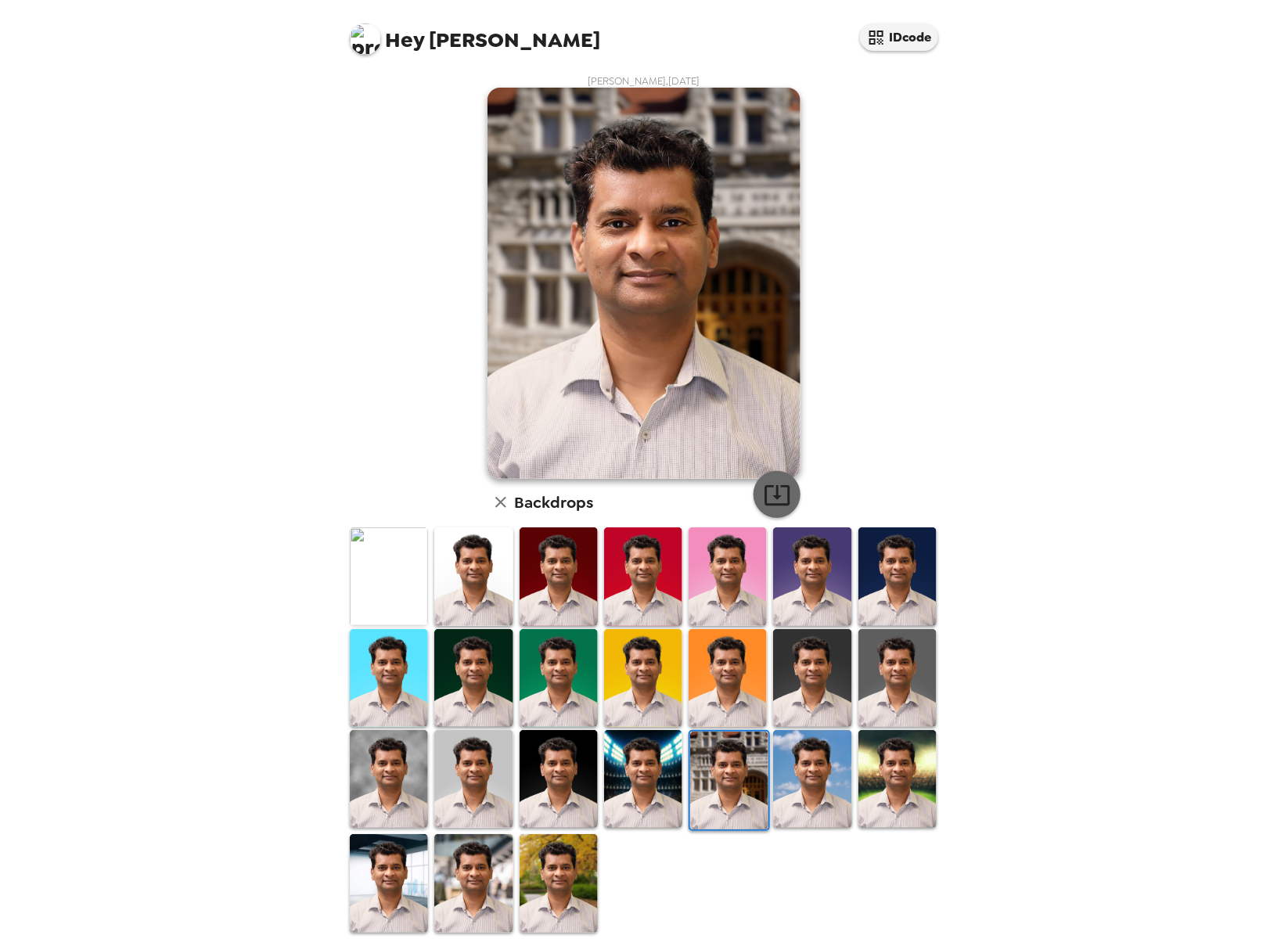
click at [774, 491] on icon "button" at bounding box center [777, 494] width 27 height 27
click at [801, 780] on img at bounding box center [813, 778] width 78 height 97
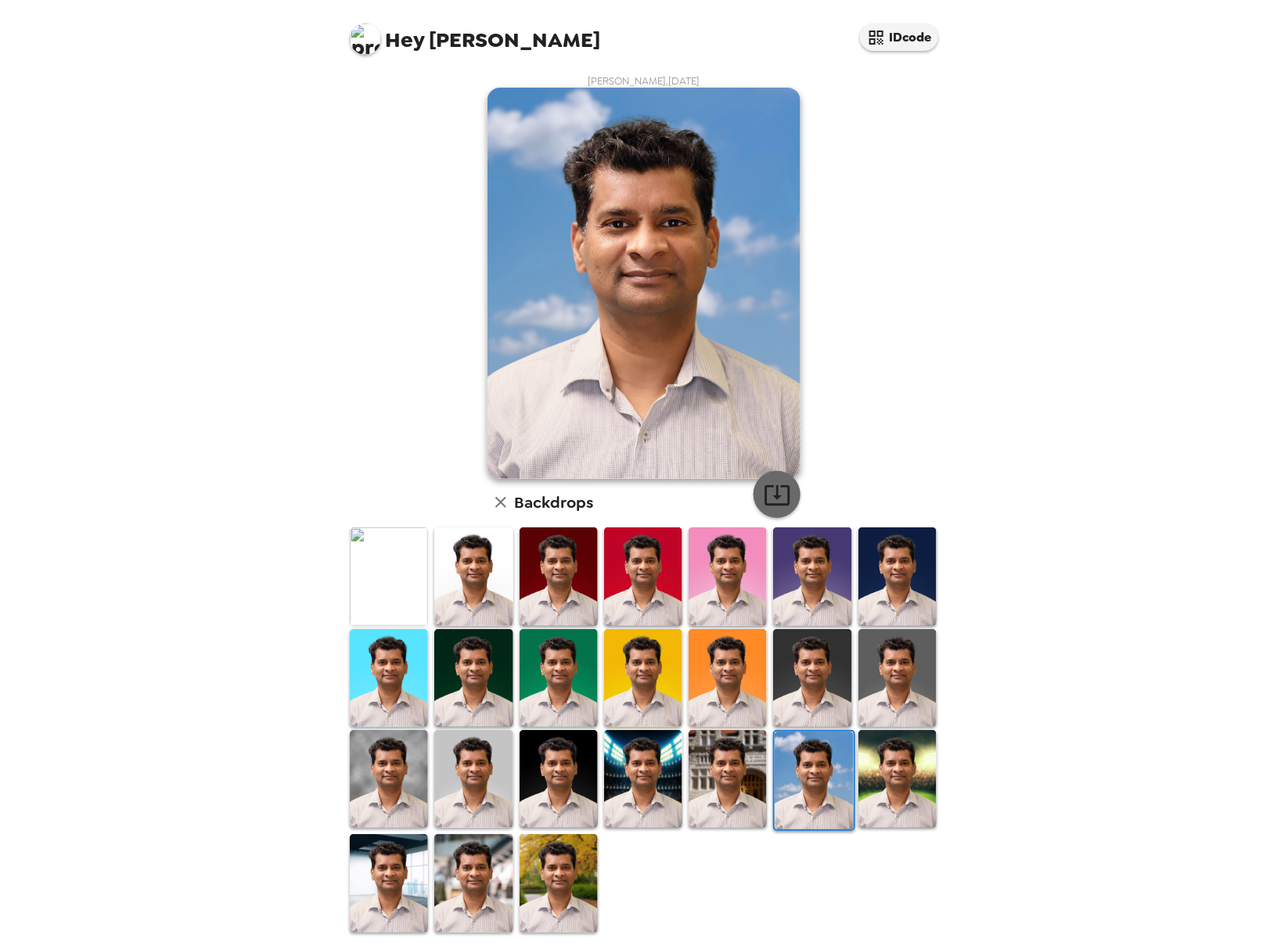
click at [772, 495] on icon "button" at bounding box center [776, 496] width 25 height 20
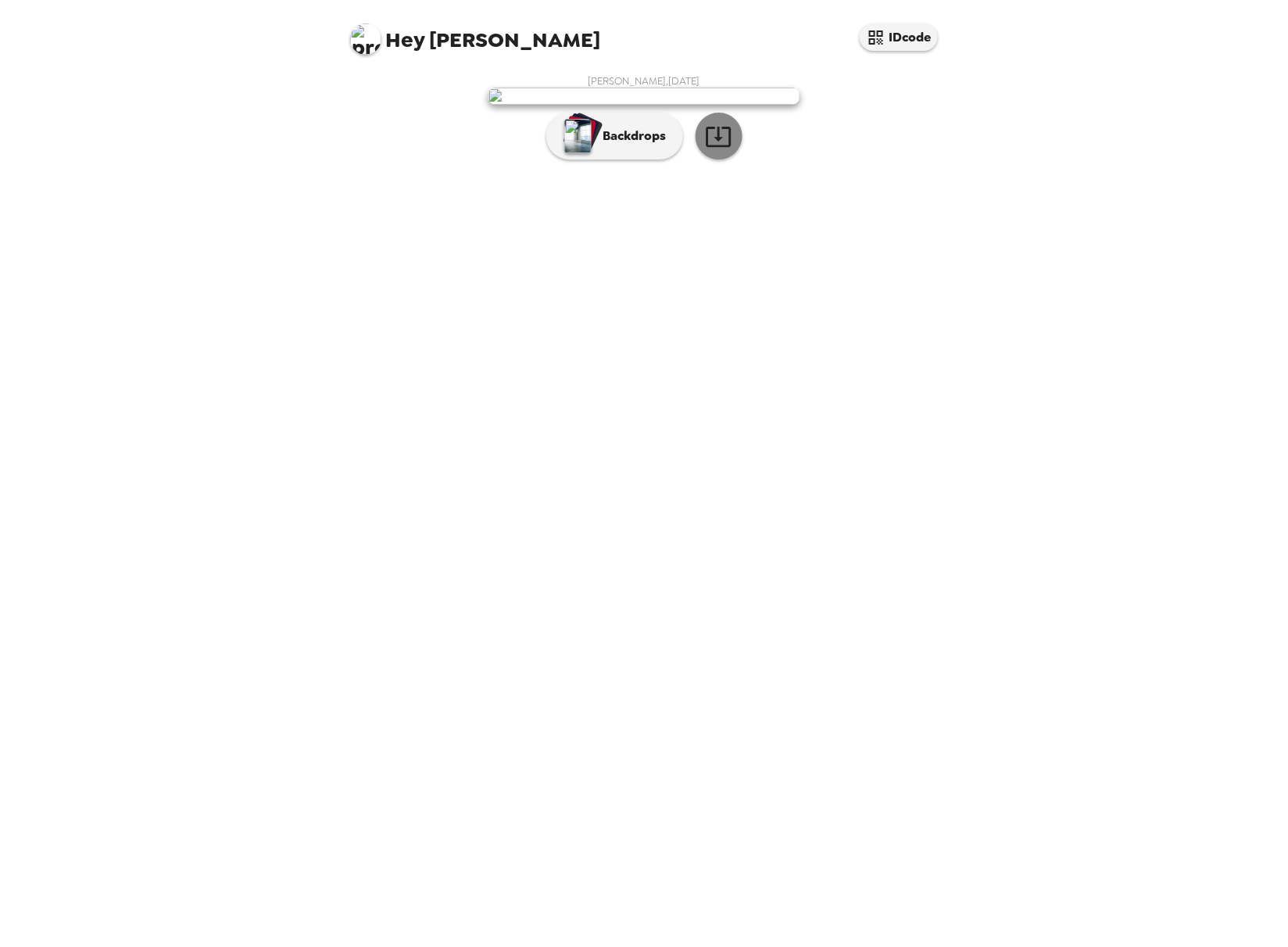
click at [713, 150] on icon "button" at bounding box center [718, 135] width 27 height 27
click at [1045, 612] on div "Hey [PERSON_NAME] IDcode [PERSON_NAME] , [DATE] Backdrops" at bounding box center [644, 473] width 1288 height 947
click at [904, 26] on button "IDcode" at bounding box center [899, 36] width 78 height 27
